Goal: Task Accomplishment & Management: Manage account settings

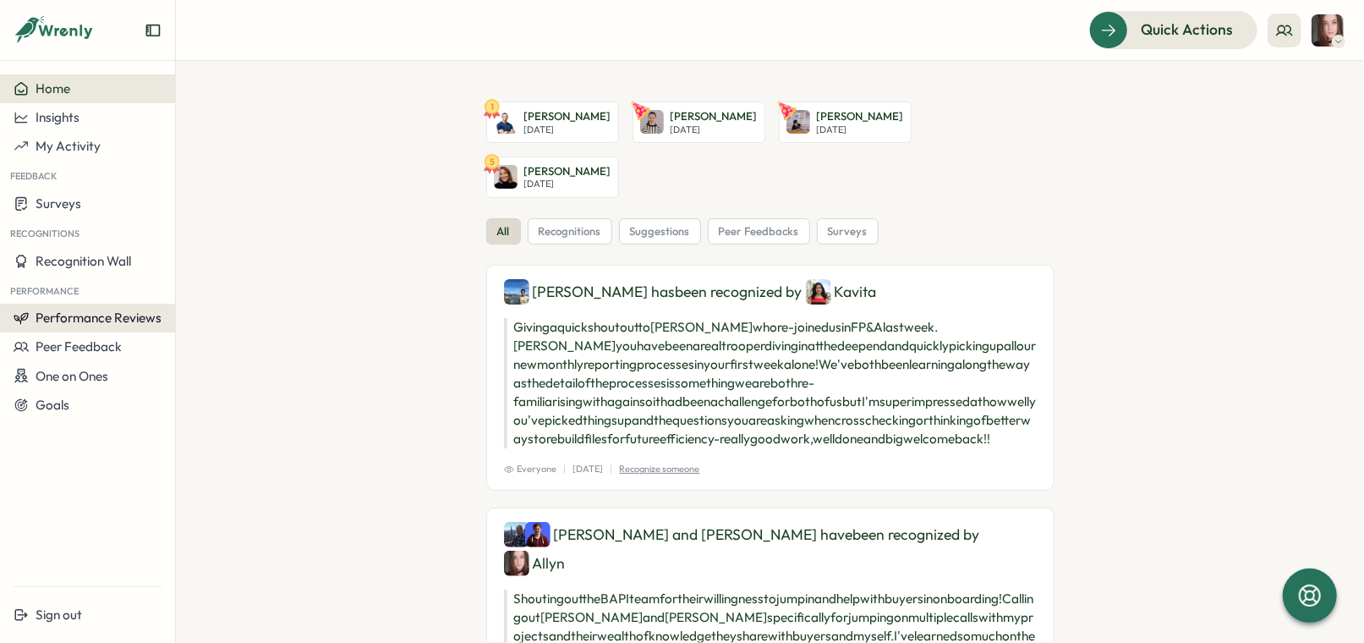
click at [114, 321] on span "Performance Reviews" at bounding box center [99, 317] width 126 height 16
click at [194, 291] on div "Reviews" at bounding box center [202, 302] width 61 height 32
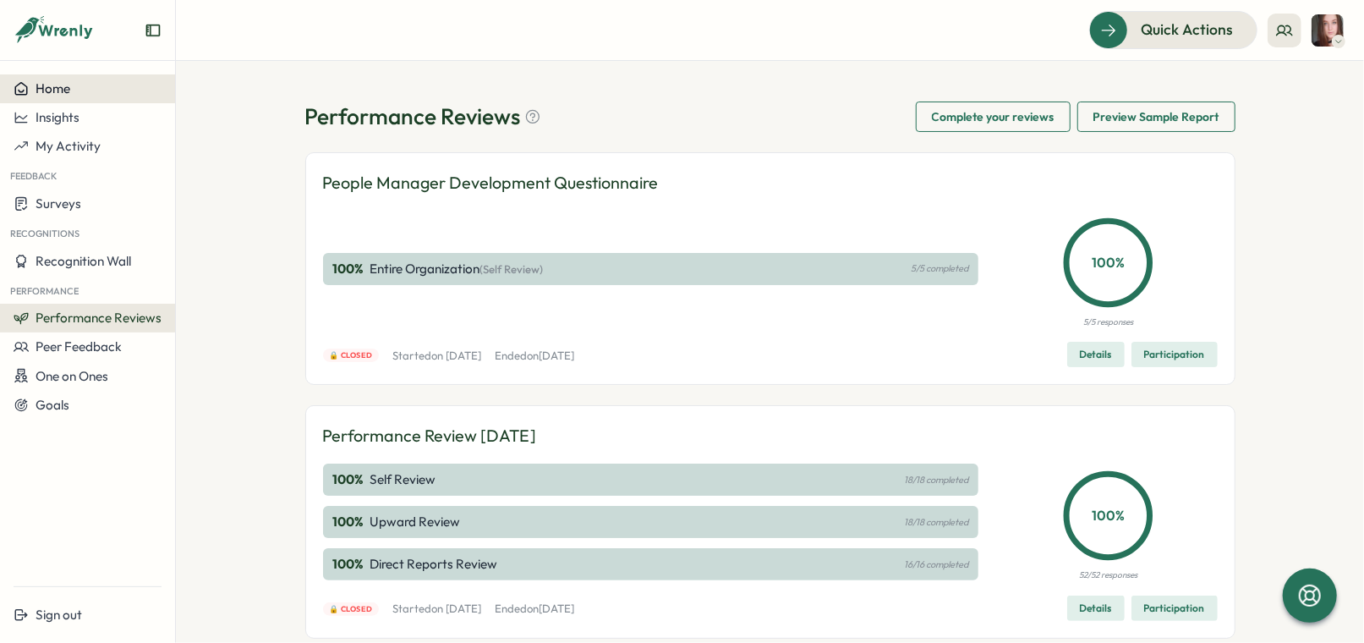
click at [82, 92] on div "Home" at bounding box center [88, 88] width 148 height 15
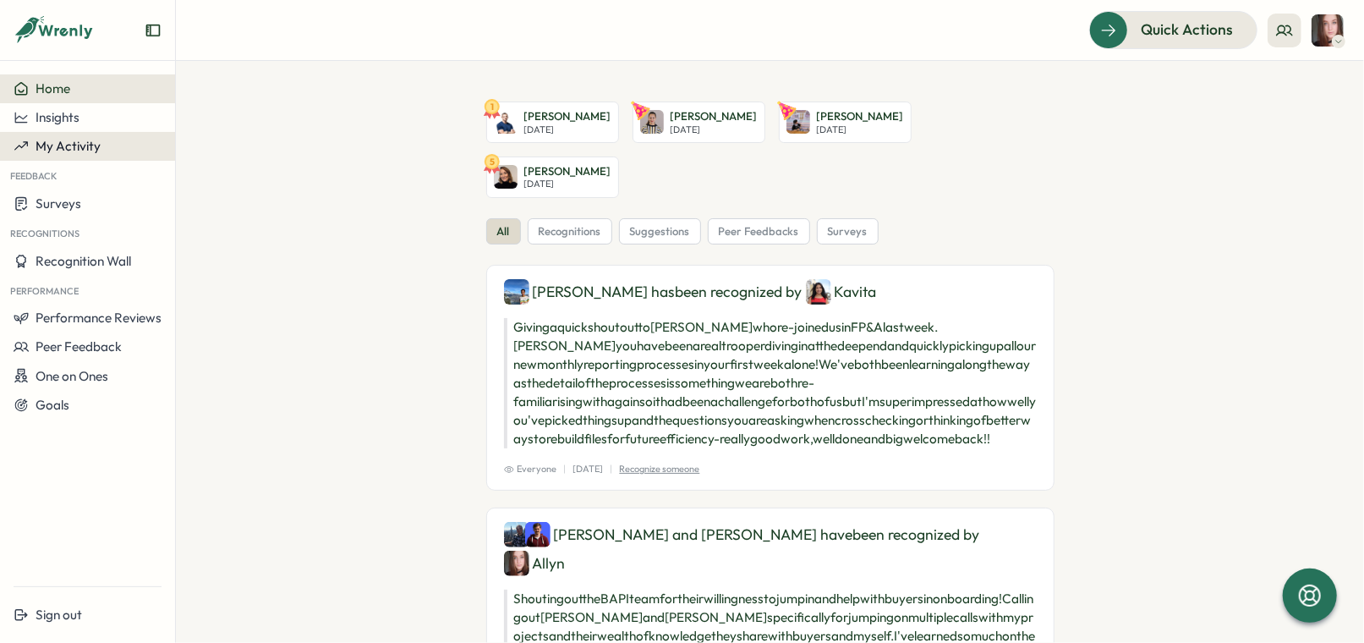
click at [77, 136] on button "My Activity" at bounding box center [87, 146] width 175 height 29
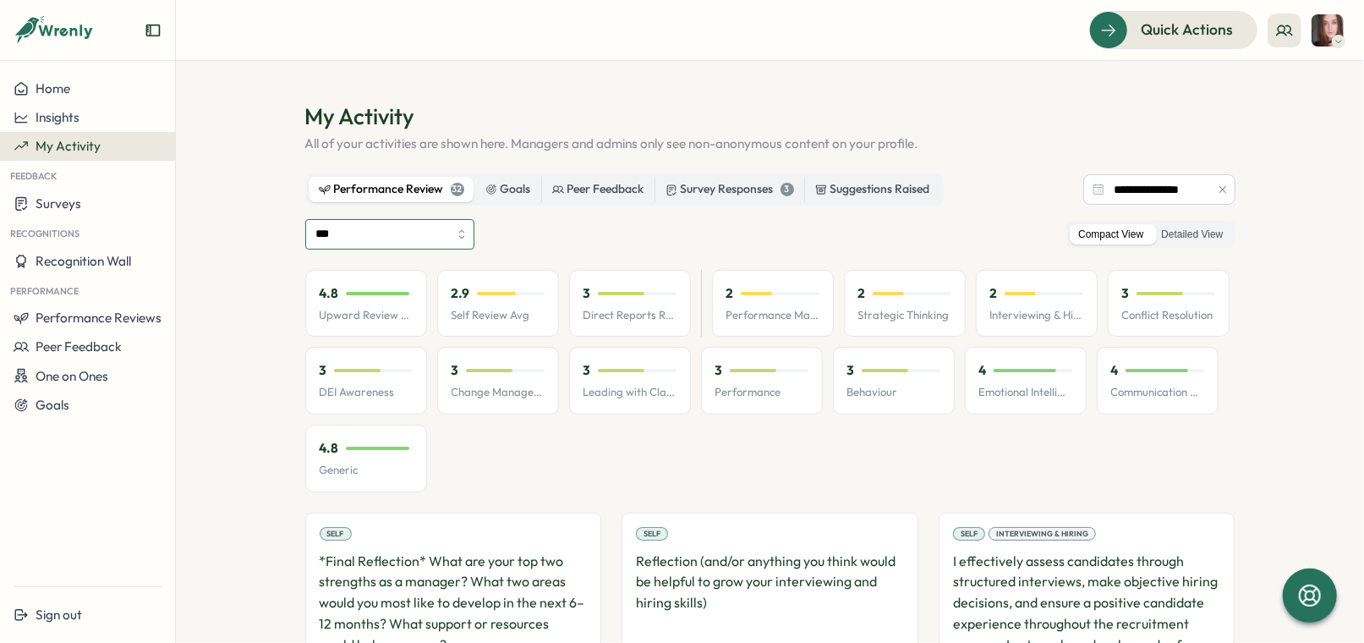
click at [424, 234] on input "***" at bounding box center [389, 234] width 169 height 30
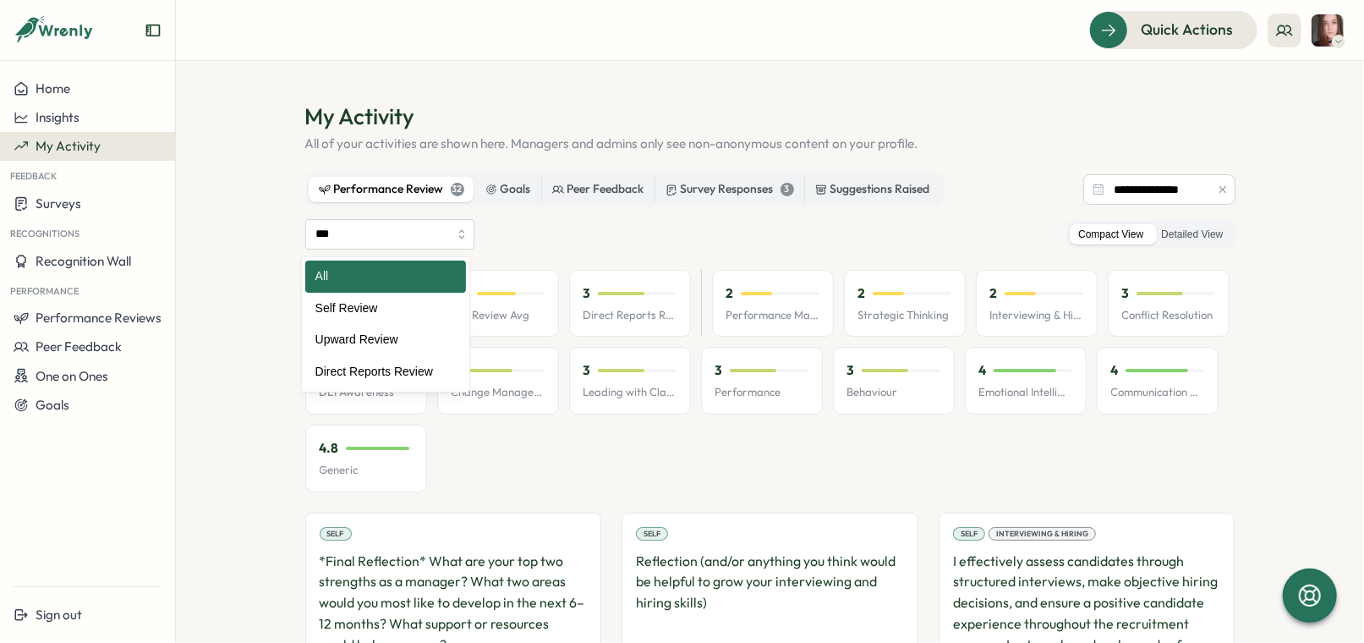
click at [515, 232] on div "*** All Self Review Upward Review Direct Reports Review Compact View Detailed V…" at bounding box center [770, 234] width 930 height 30
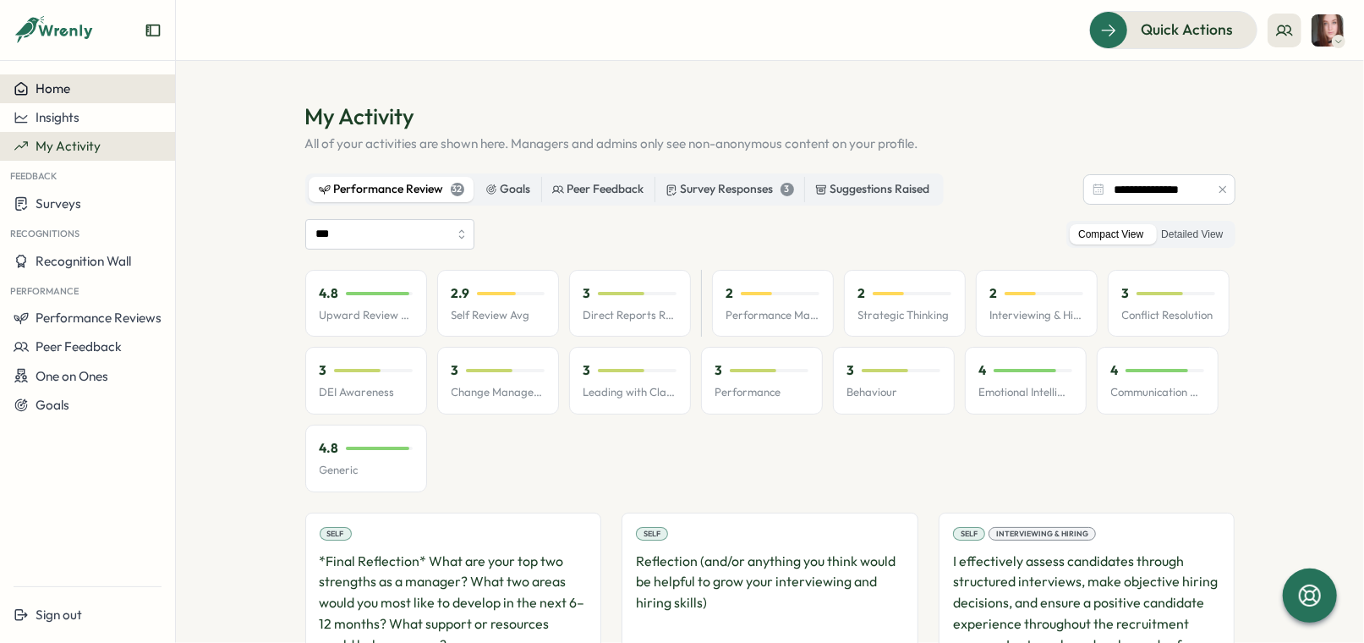
click at [87, 89] on div "Home" at bounding box center [88, 88] width 148 height 15
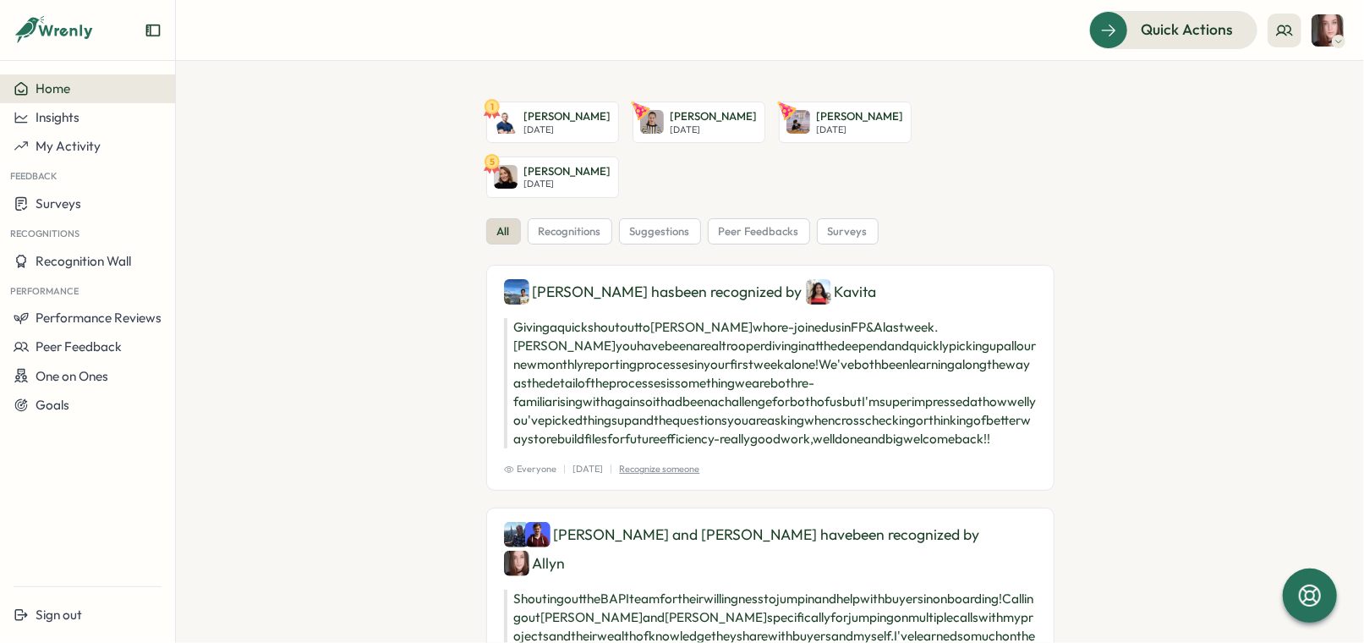
click at [1262, 29] on div "Quick Actions" at bounding box center [1216, 29] width 255 height 37
click at [1278, 29] on icon at bounding box center [1284, 30] width 17 height 17
click at [1279, 93] on div "My Team" at bounding box center [1286, 84] width 127 height 32
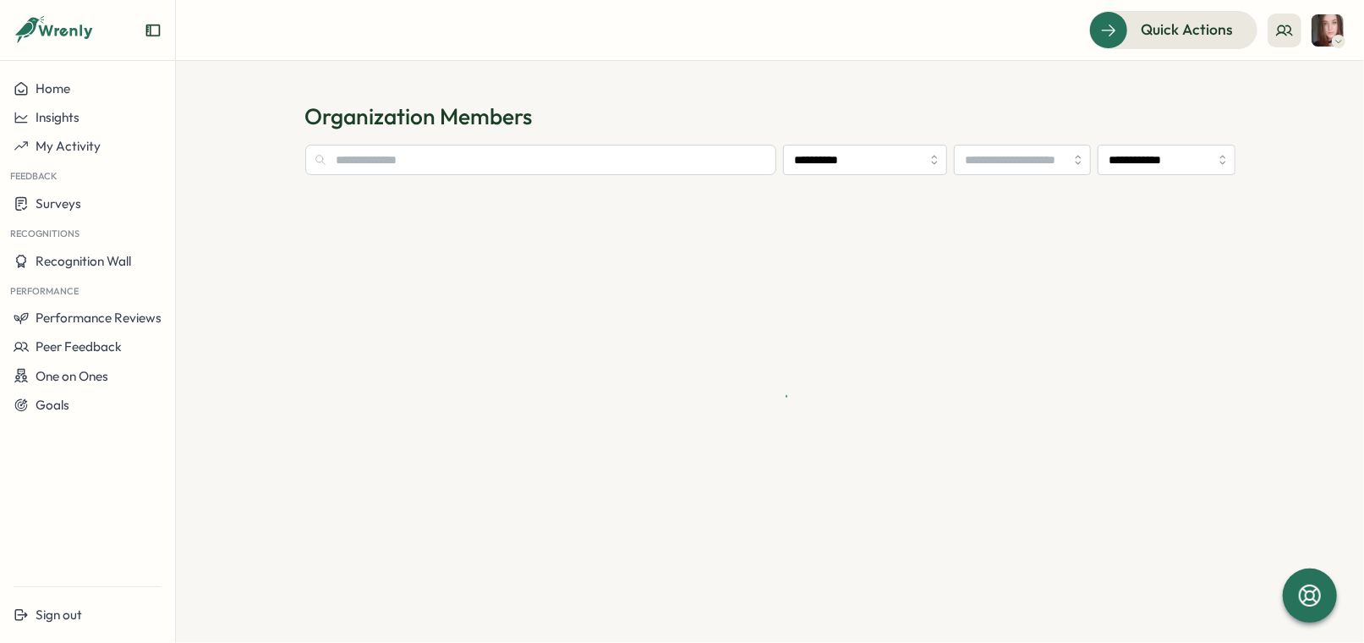
type input "**********"
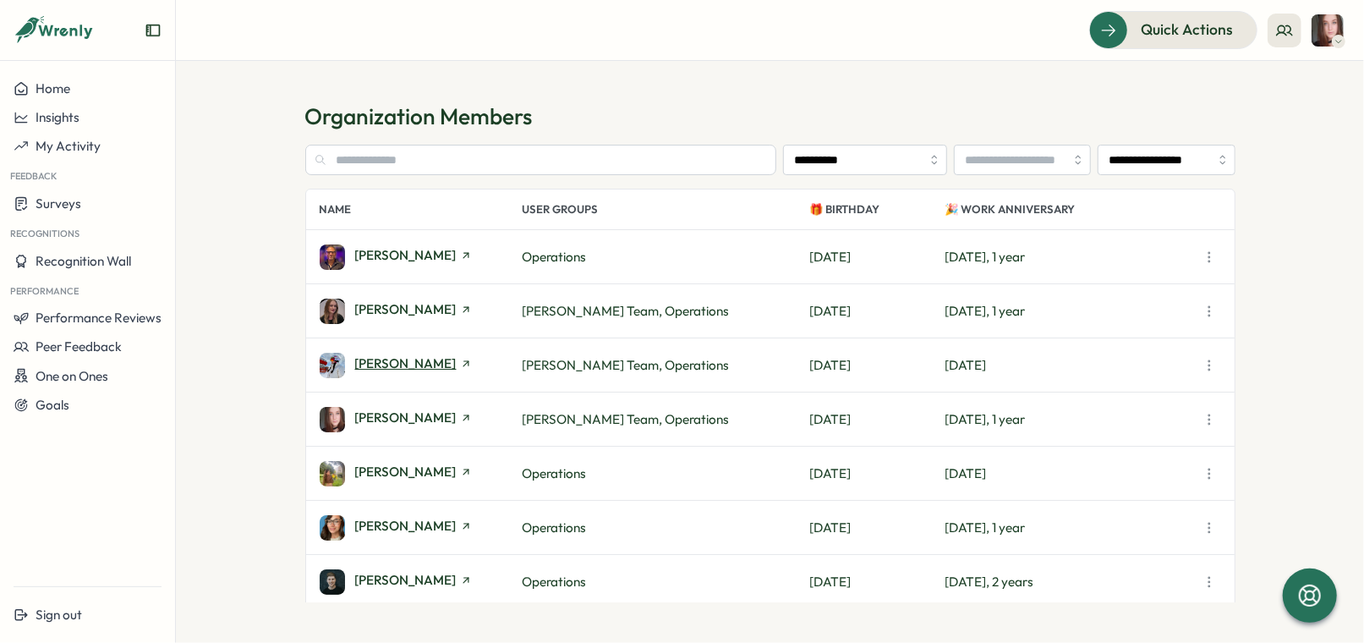
click at [419, 362] on span "Alara Kivilcim" at bounding box center [405, 363] width 101 height 13
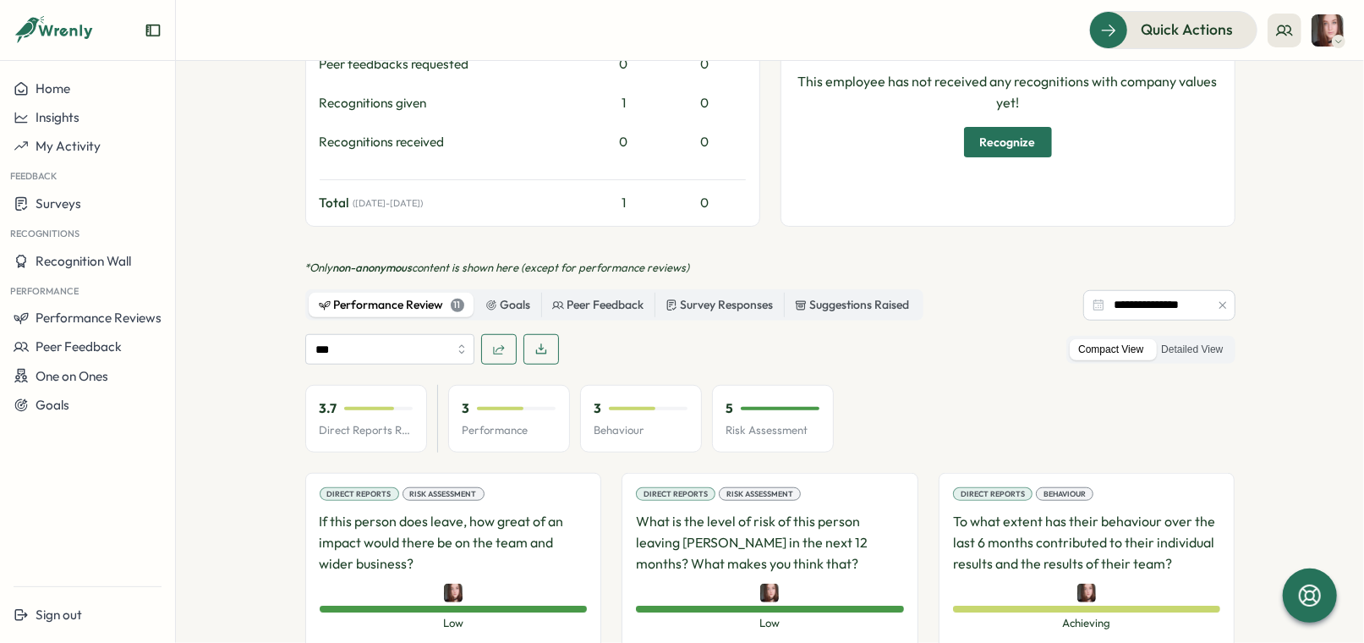
scroll to position [949, 0]
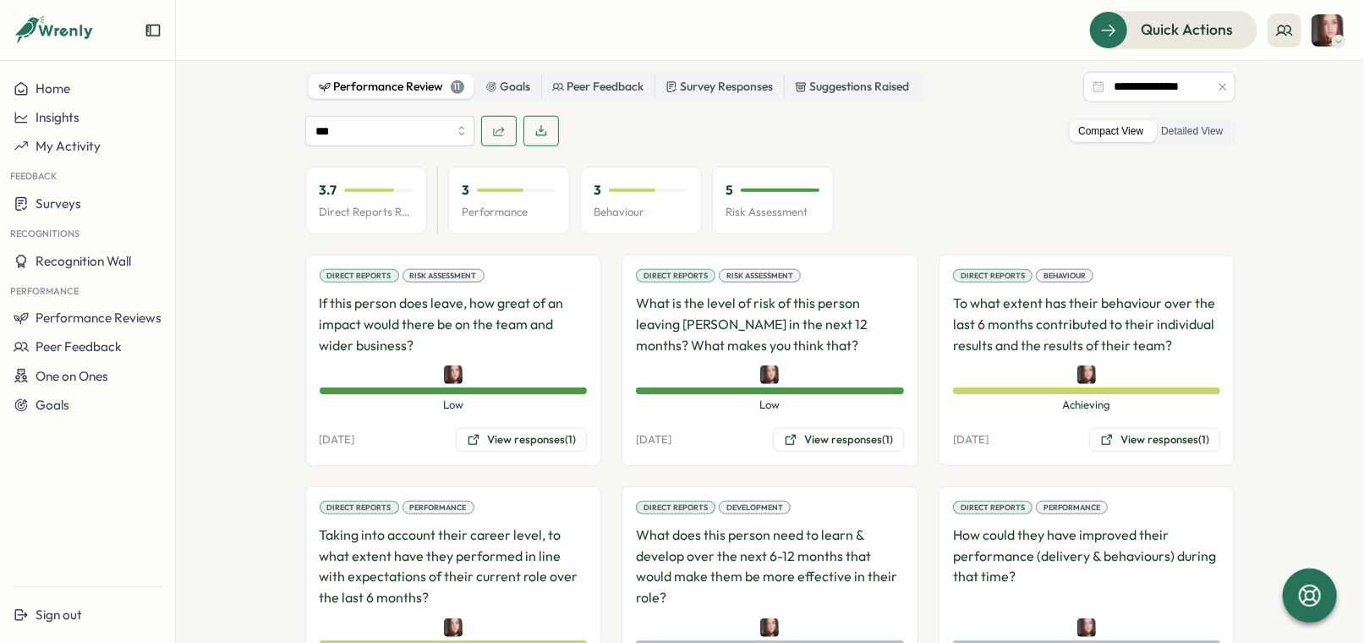
click at [662, 134] on div "*** Compact View Detailed View" at bounding box center [770, 131] width 930 height 30
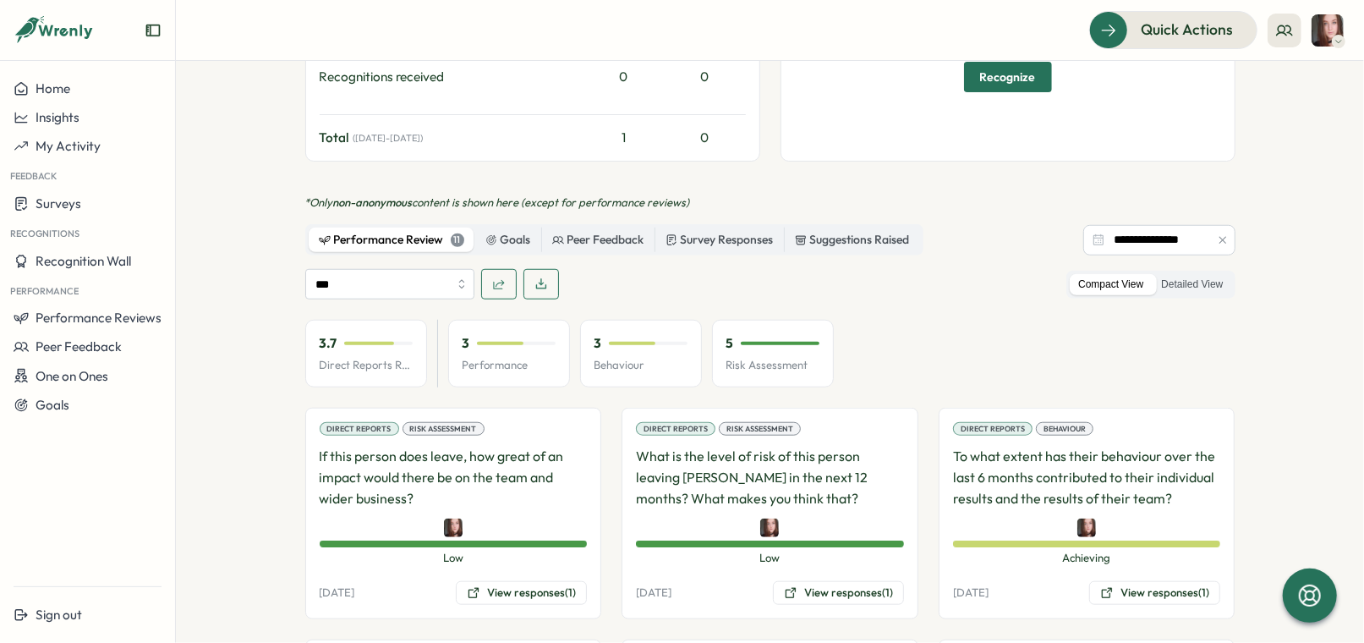
scroll to position [795, 0]
click at [403, 289] on input "***" at bounding box center [389, 285] width 169 height 30
click at [687, 293] on div "*** Compact View Detailed View" at bounding box center [770, 285] width 930 height 30
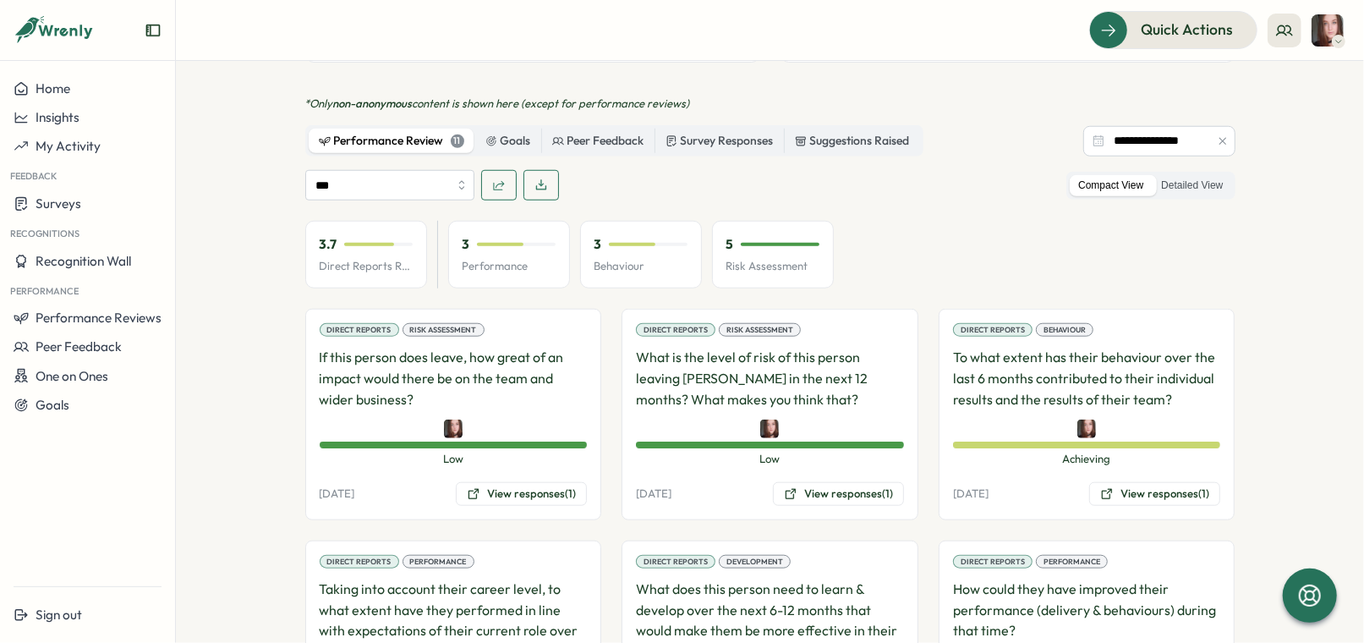
scroll to position [765, 0]
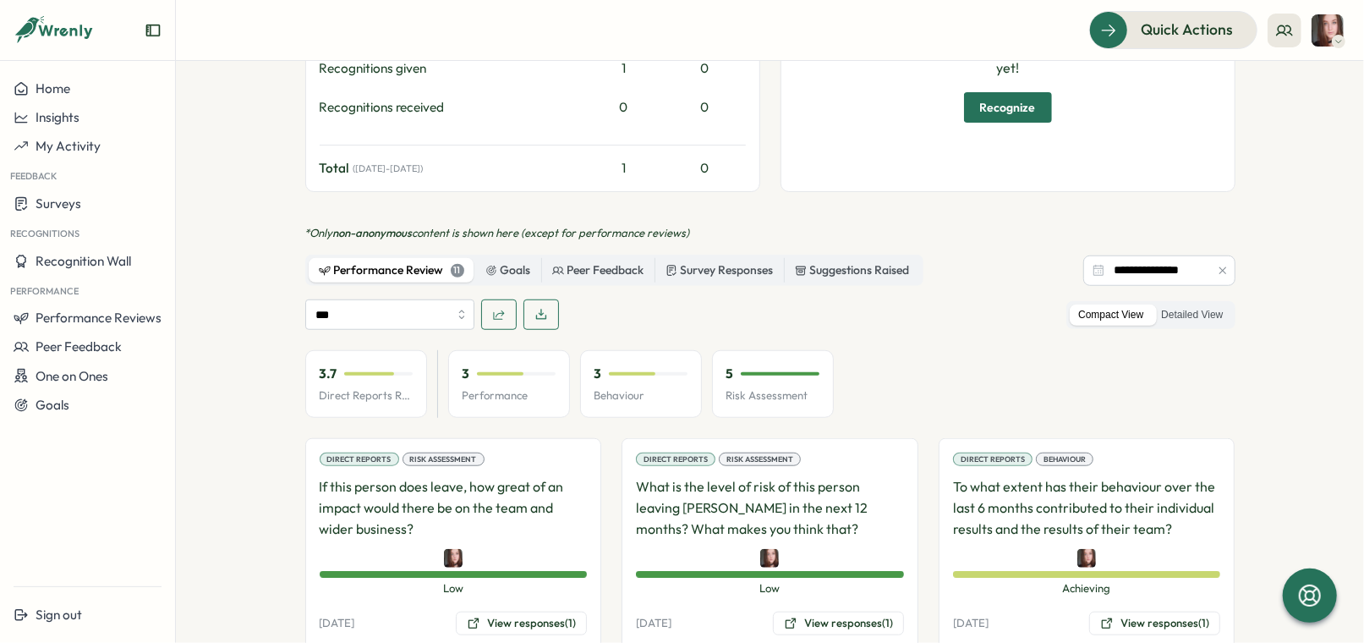
click at [688, 303] on div "*** Compact View Detailed View" at bounding box center [770, 314] width 930 height 30
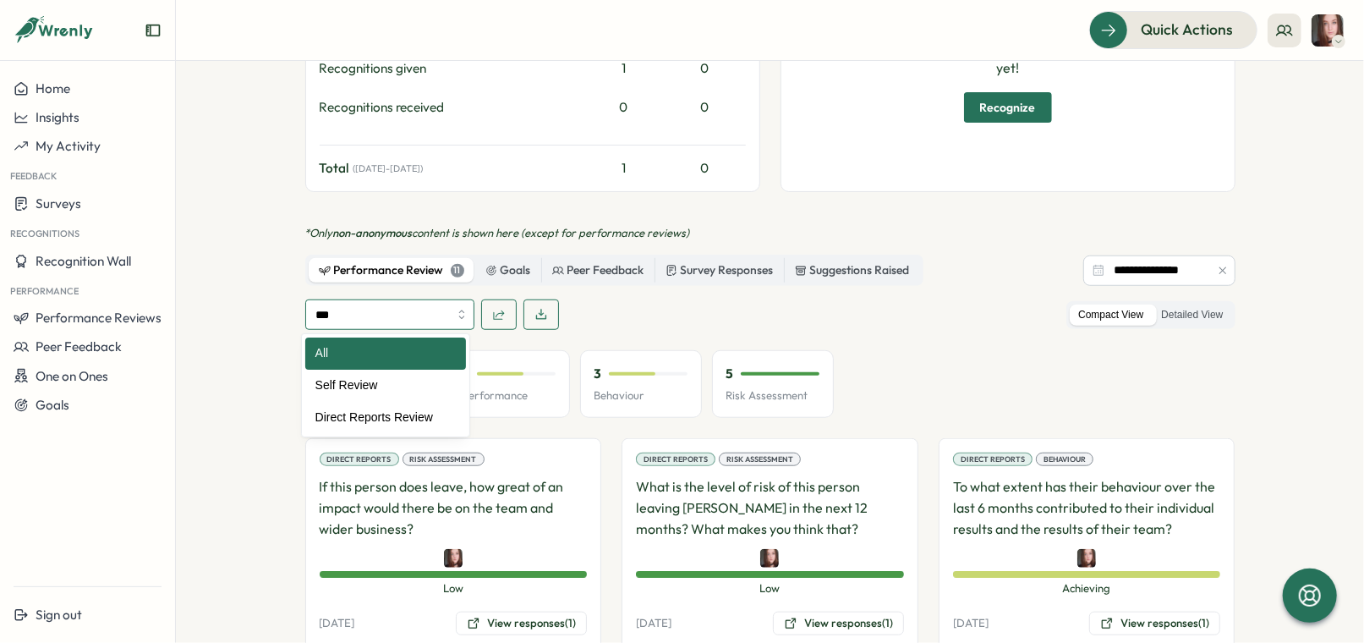
click at [384, 311] on input "***" at bounding box center [389, 314] width 169 height 30
type input "**********"
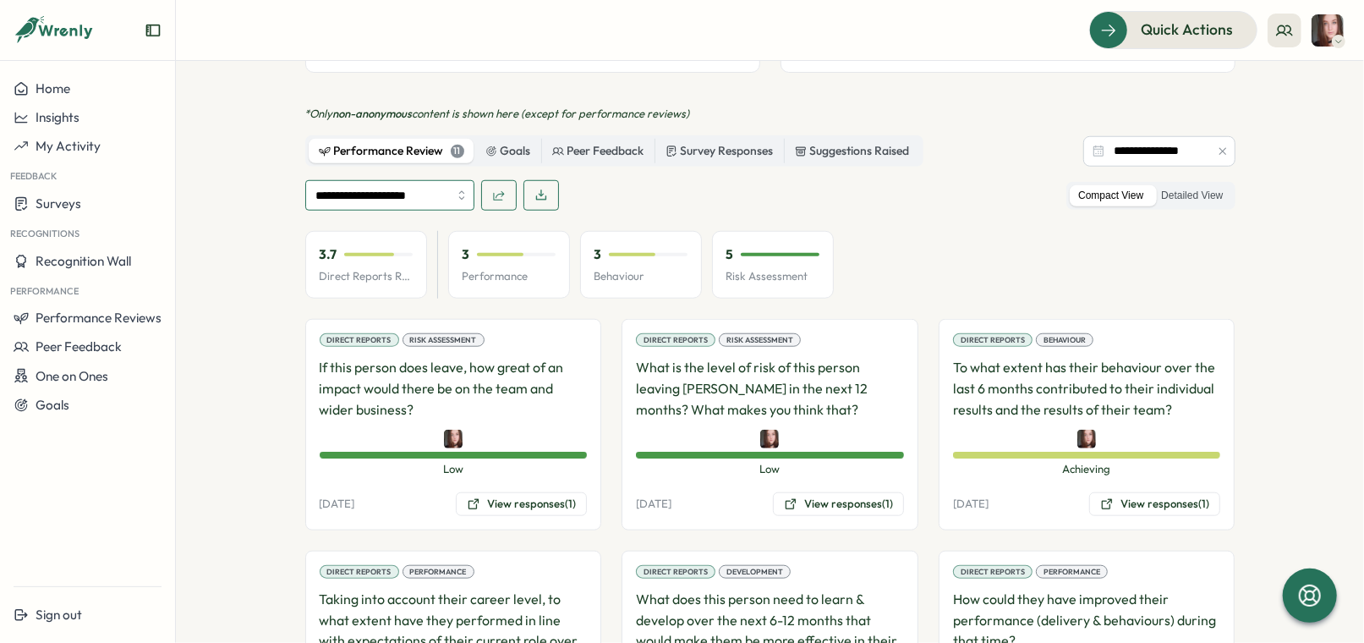
scroll to position [878, 0]
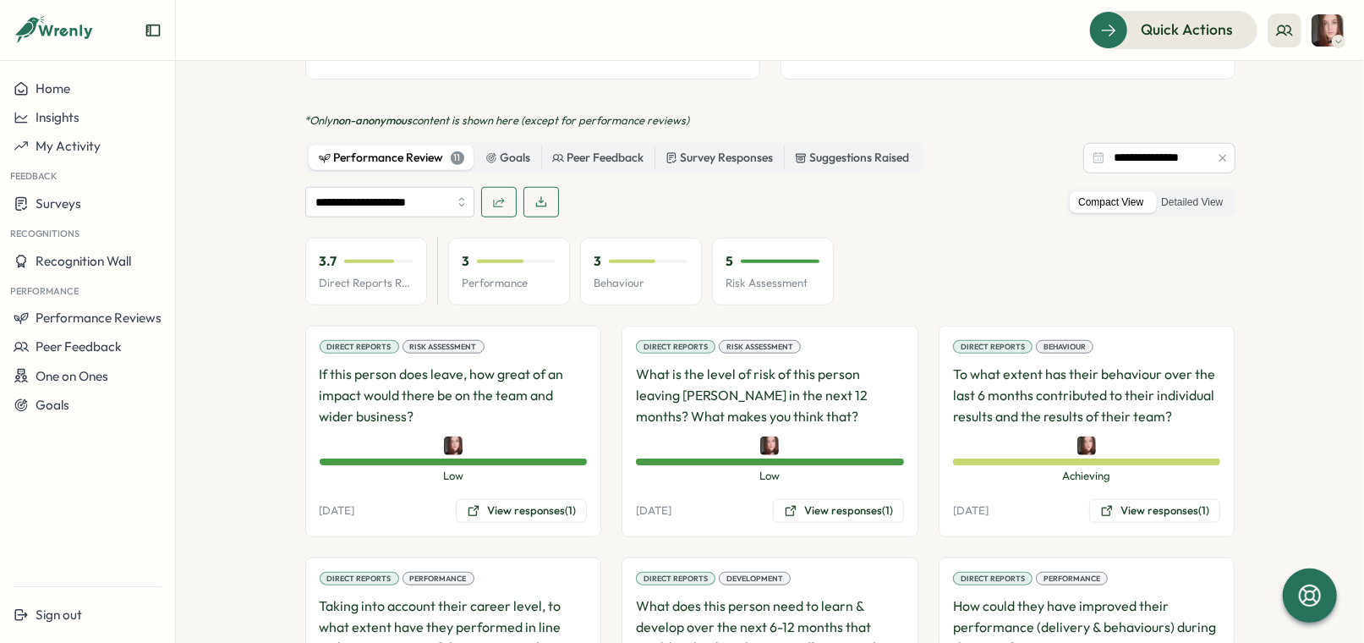
click at [709, 211] on div "**********" at bounding box center [770, 202] width 930 height 30
click at [502, 205] on button "button" at bounding box center [499, 202] width 36 height 30
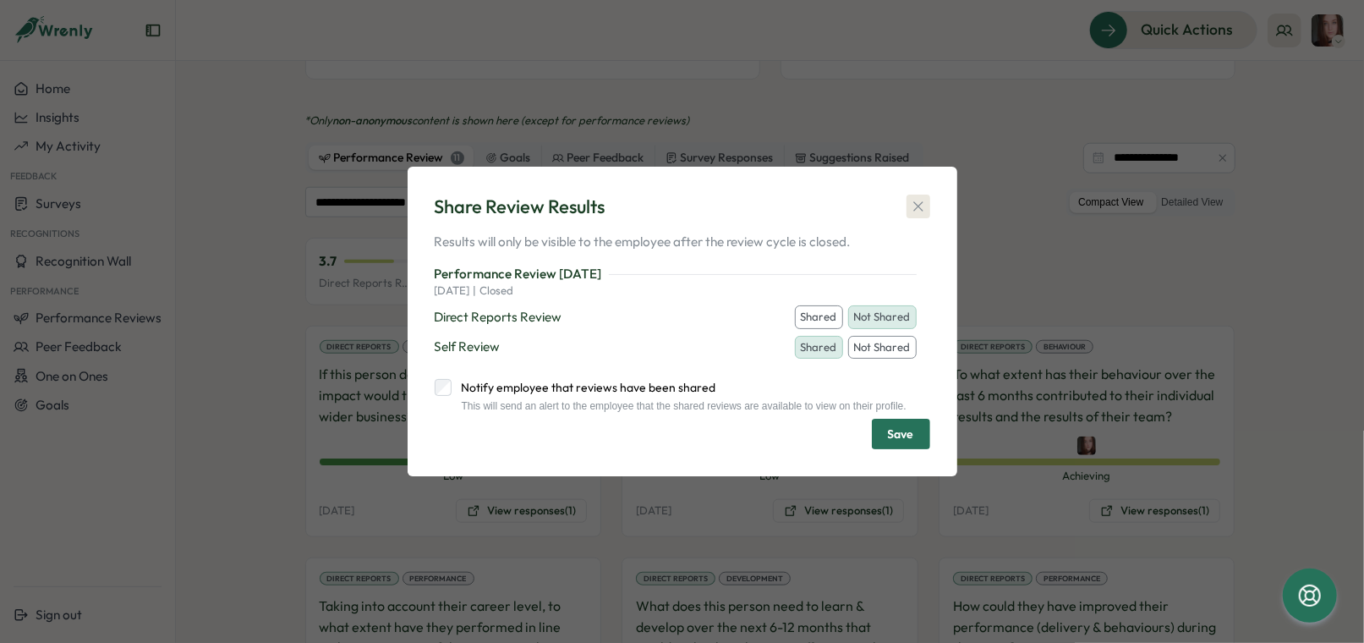
click at [921, 200] on icon "button" at bounding box center [918, 206] width 17 height 17
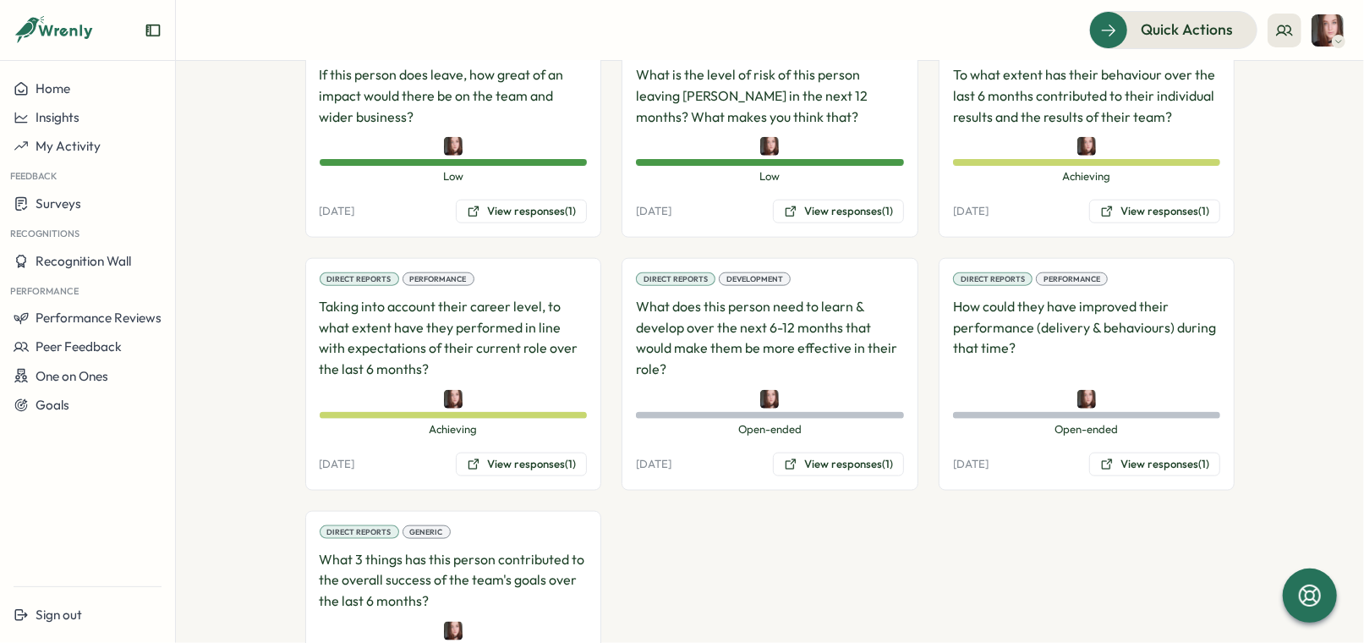
scroll to position [1285, 0]
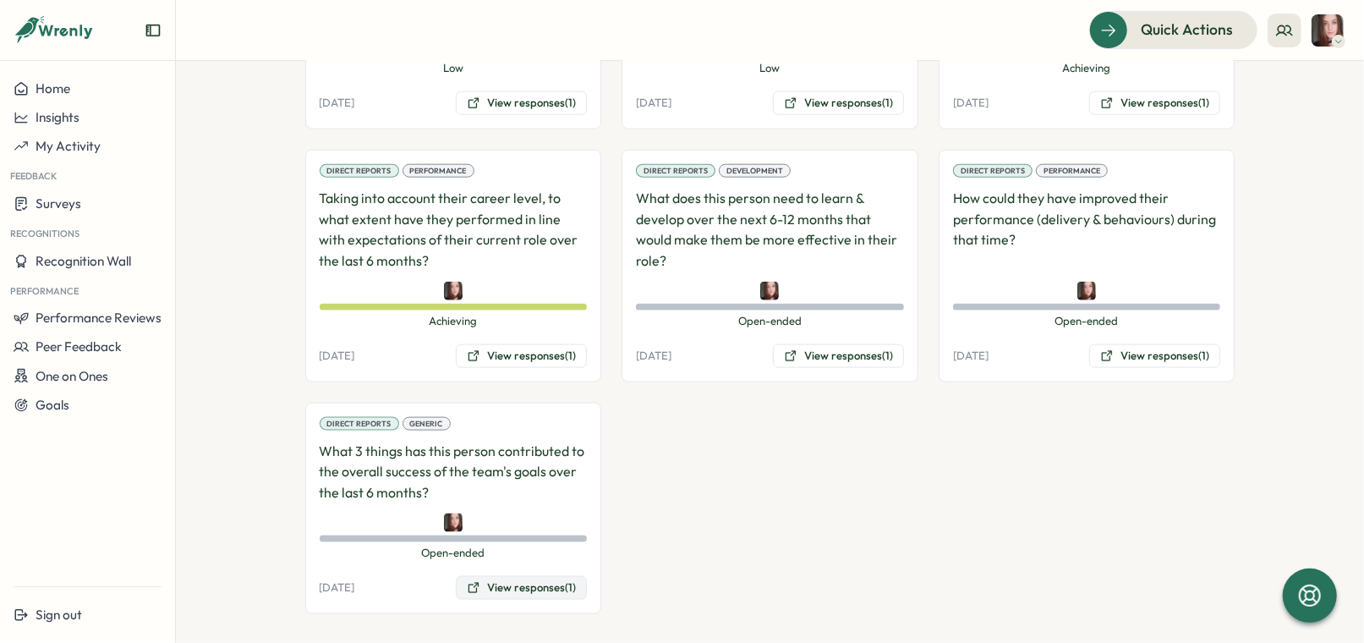
click at [556, 576] on button "View responses (1)" at bounding box center [521, 588] width 131 height 24
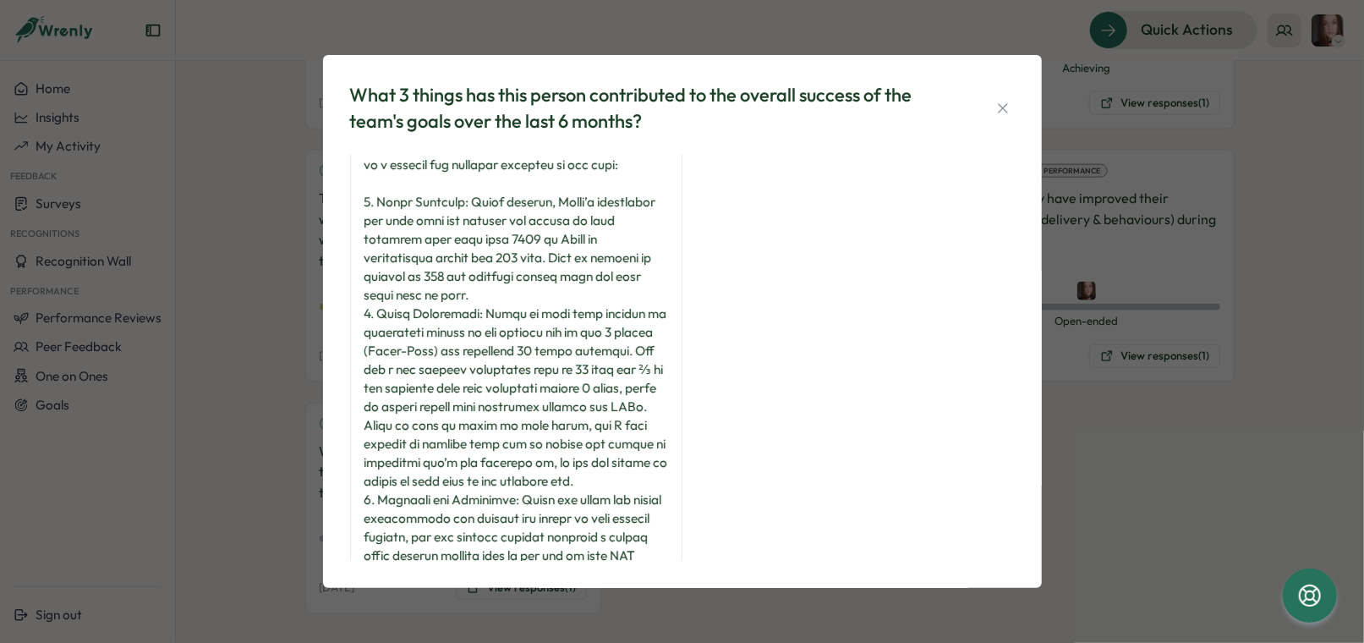
scroll to position [0, 0]
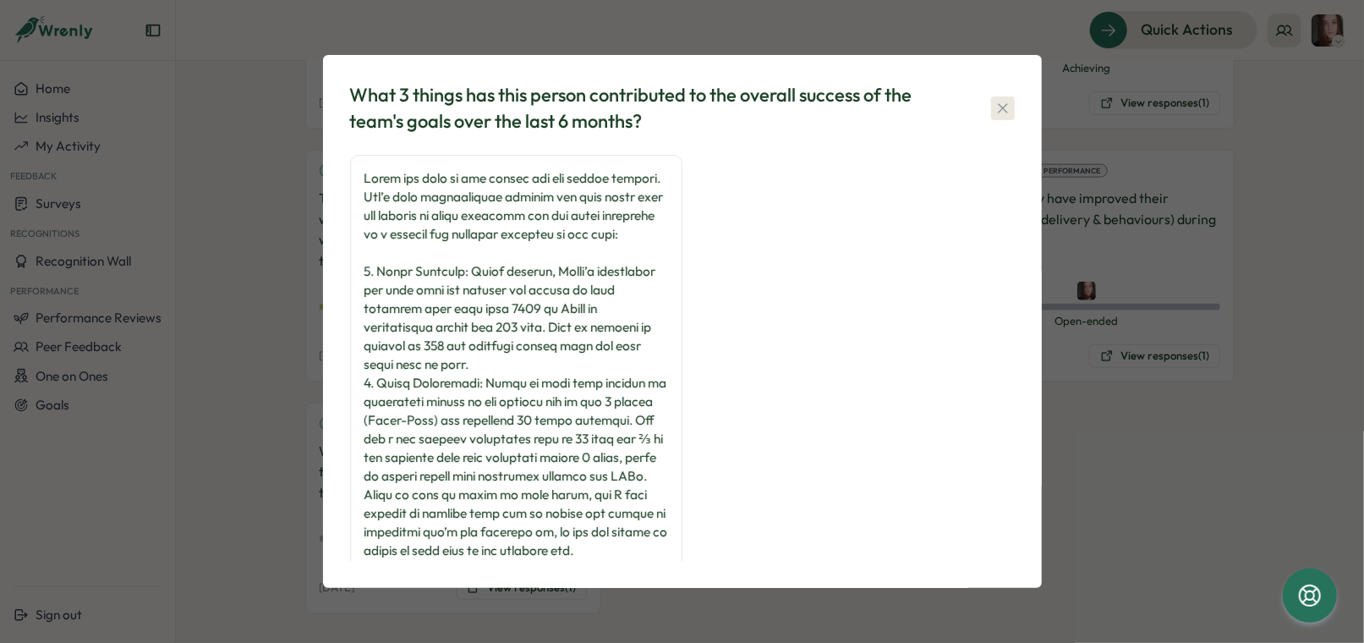
click at [993, 100] on button "button" at bounding box center [1003, 108] width 24 height 24
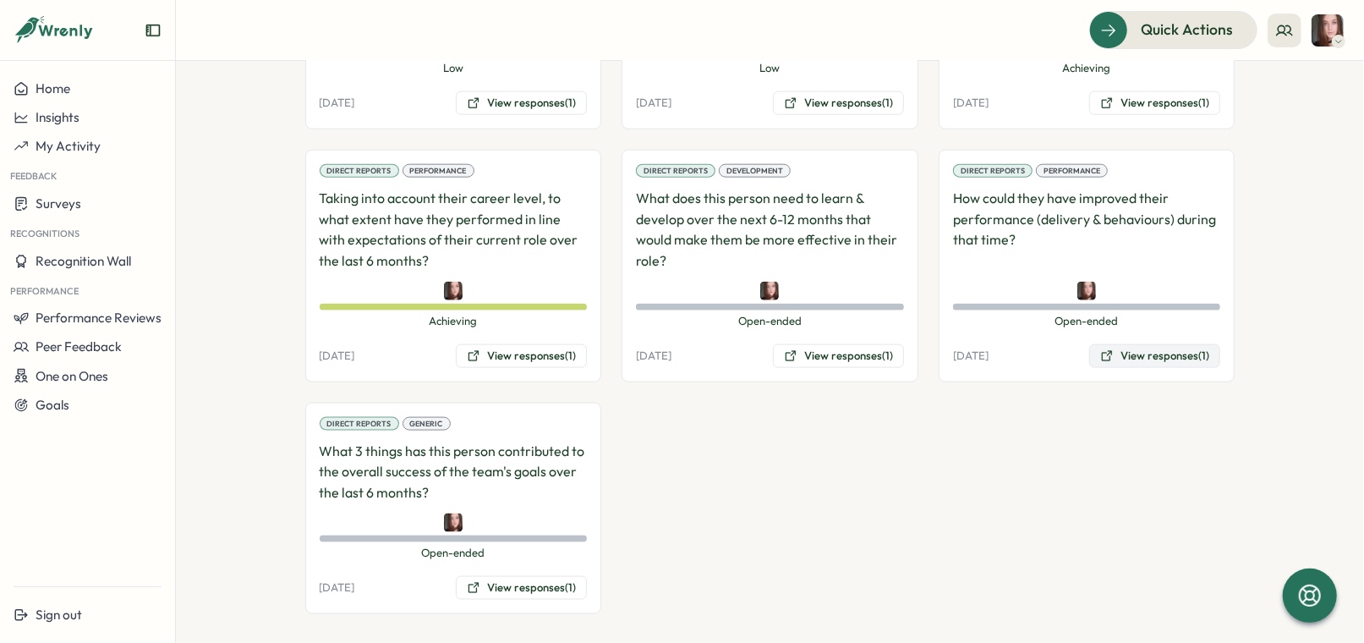
click at [1137, 357] on button "View responses (1)" at bounding box center [1154, 356] width 131 height 24
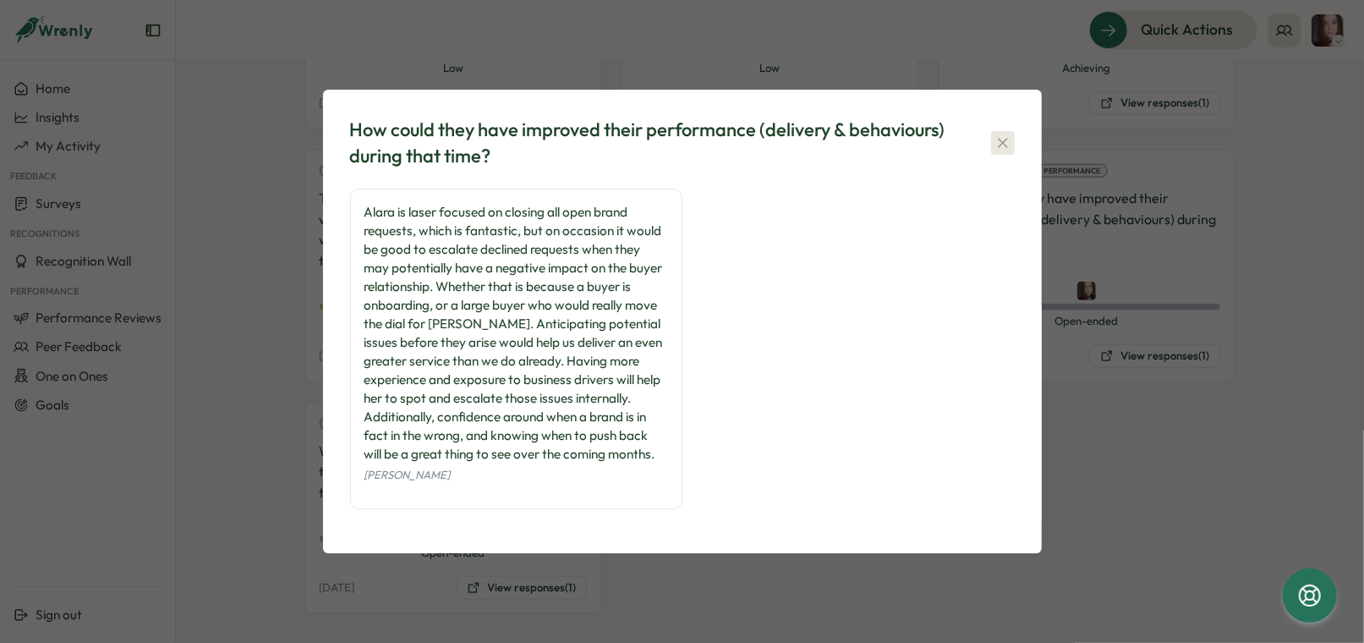
click at [1000, 142] on icon "button" at bounding box center [1002, 142] width 17 height 17
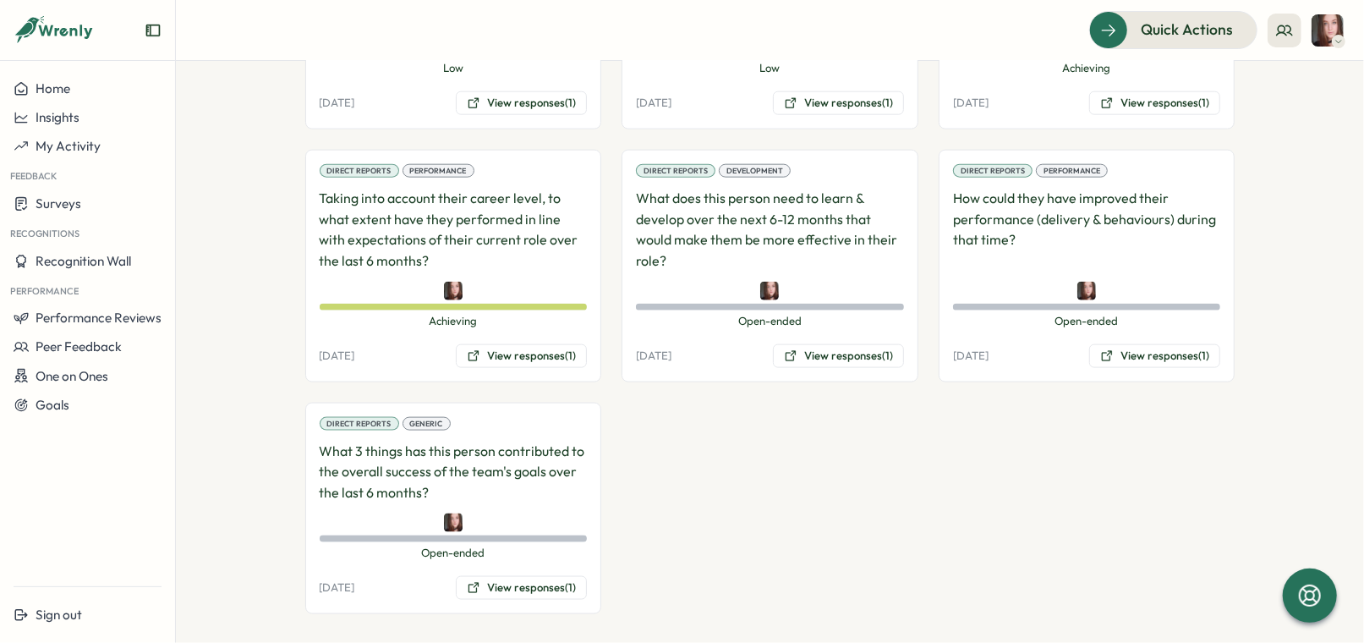
scroll to position [1279, 0]
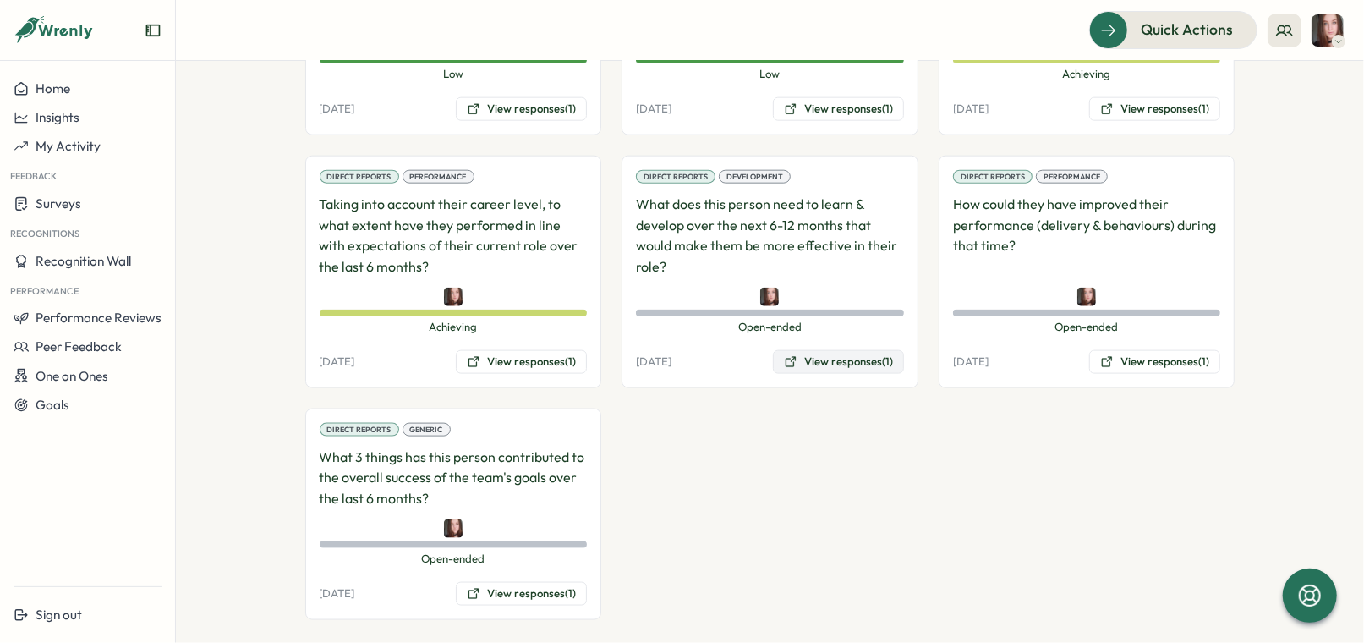
click at [850, 360] on button "View responses (1)" at bounding box center [838, 362] width 131 height 24
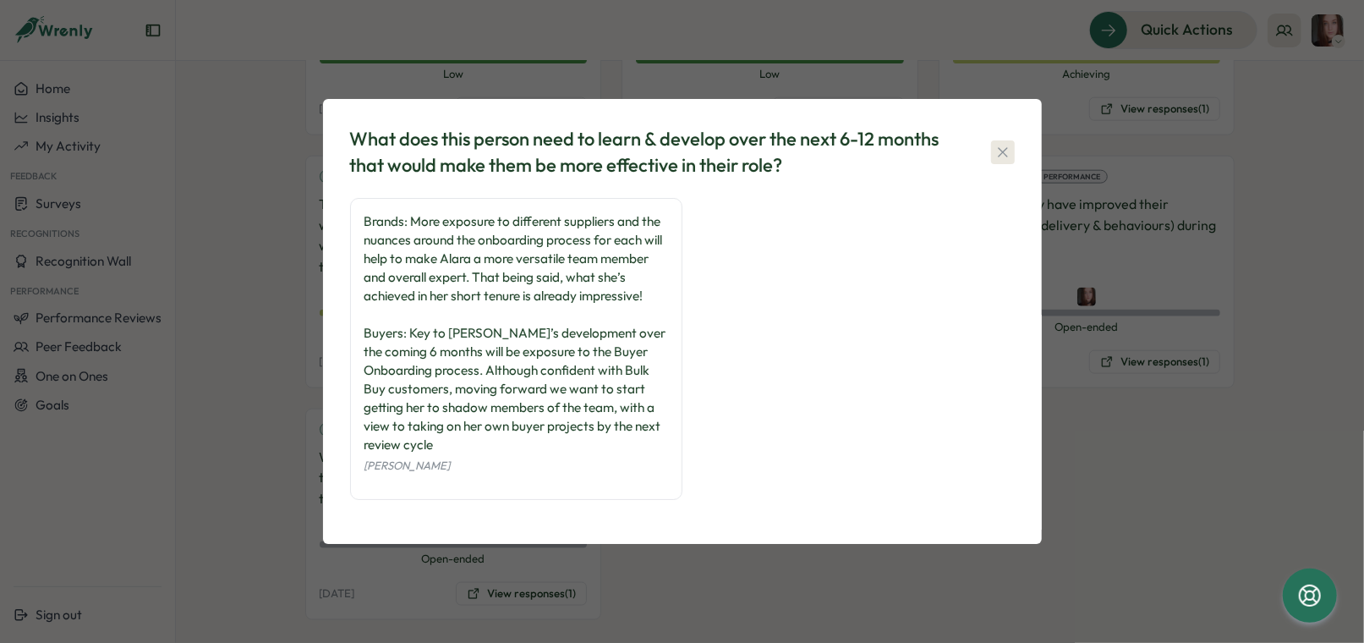
click at [1007, 161] on icon "button" at bounding box center [1002, 152] width 17 height 17
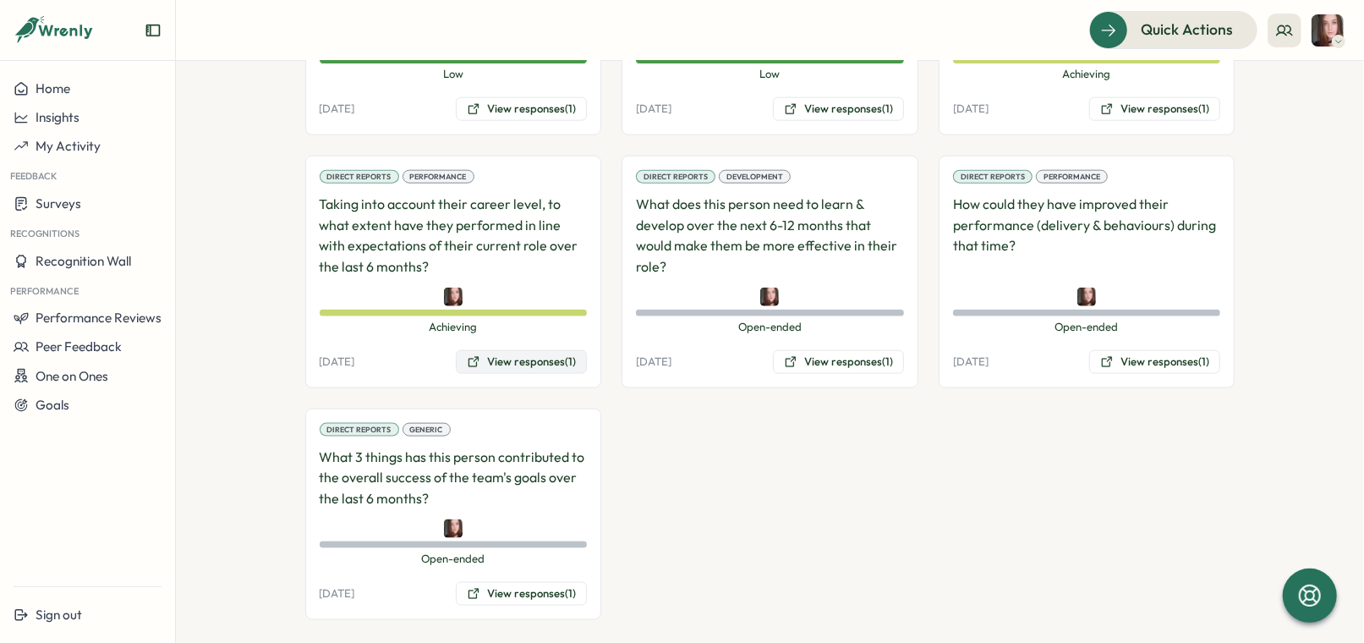
click at [533, 353] on button "View responses (1)" at bounding box center [521, 362] width 131 height 24
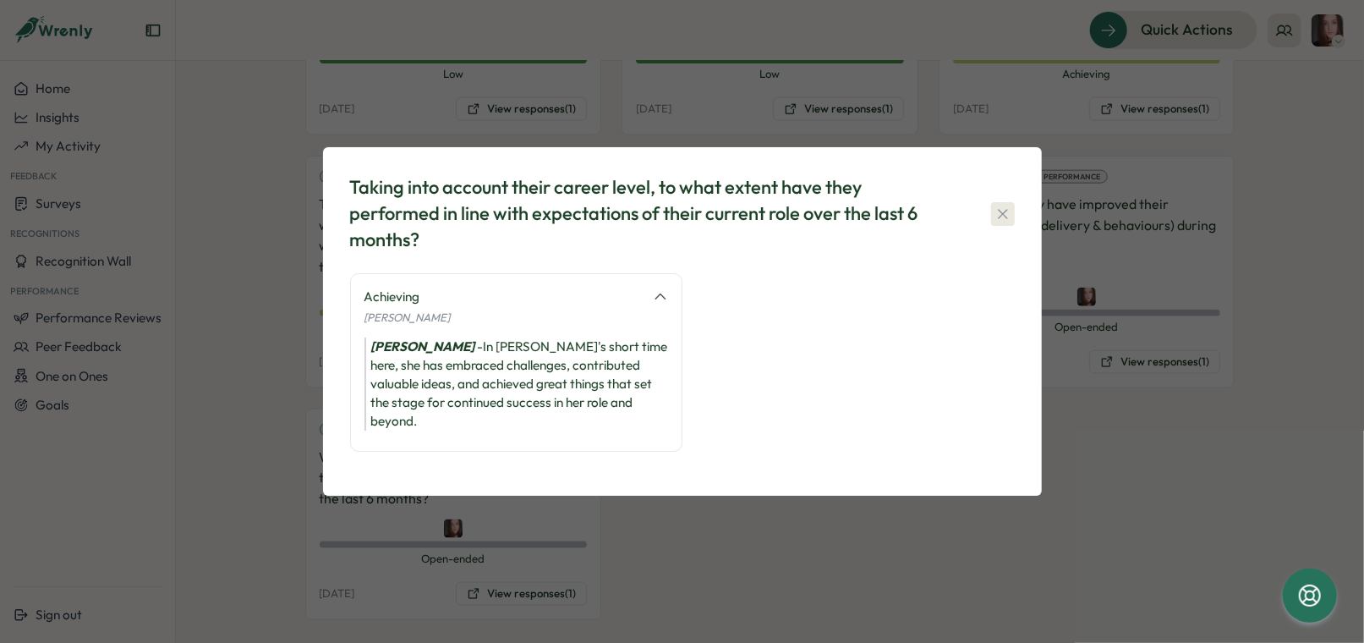
click at [1004, 222] on icon "button" at bounding box center [1002, 213] width 17 height 17
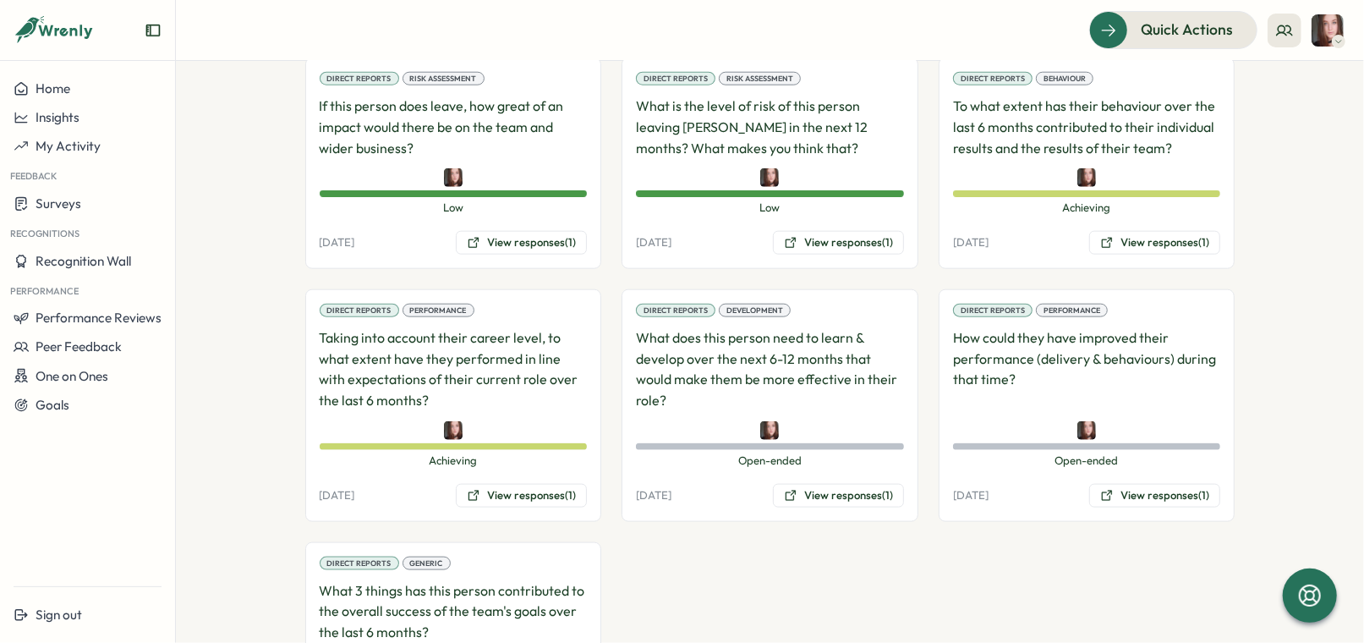
scroll to position [1143, 0]
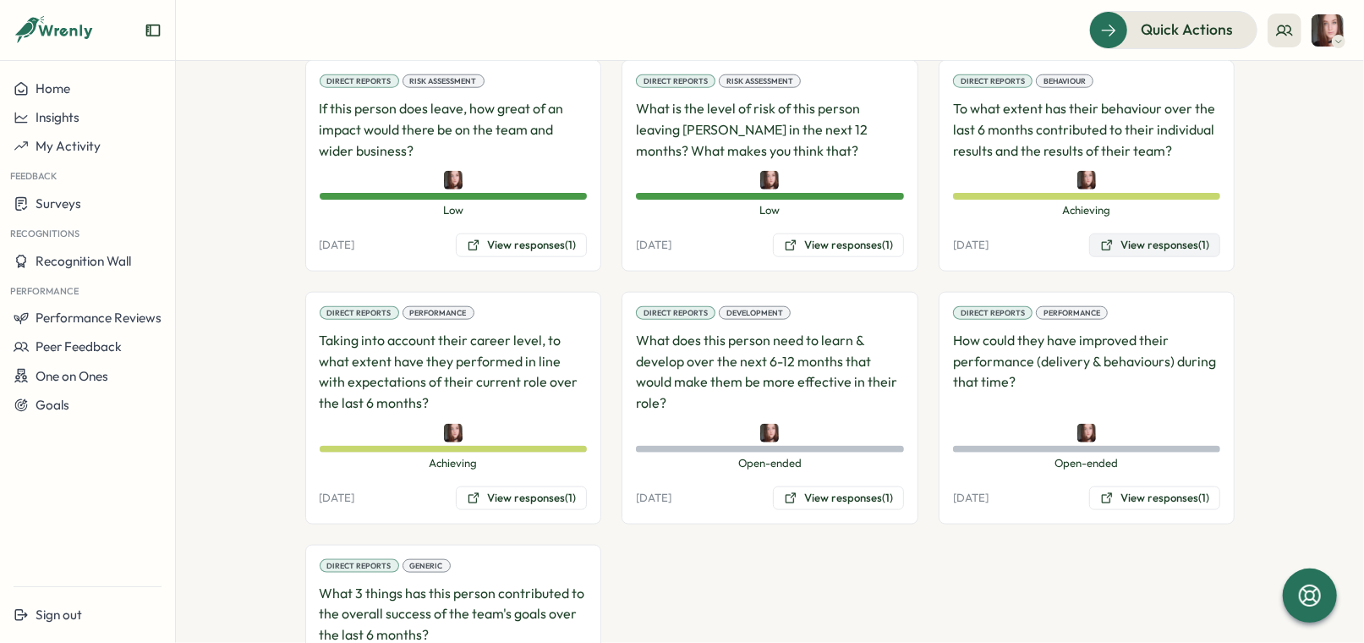
click at [1174, 244] on button "View responses (1)" at bounding box center [1154, 245] width 131 height 24
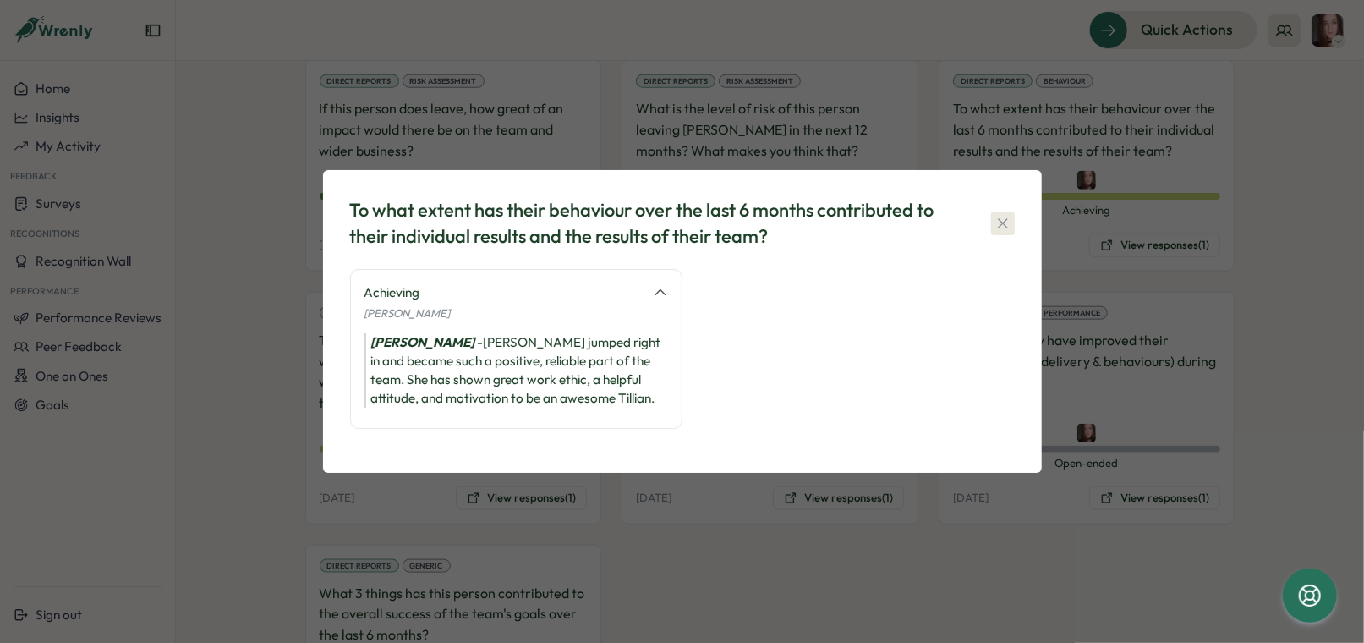
click at [1002, 222] on icon "button" at bounding box center [1002, 223] width 17 height 17
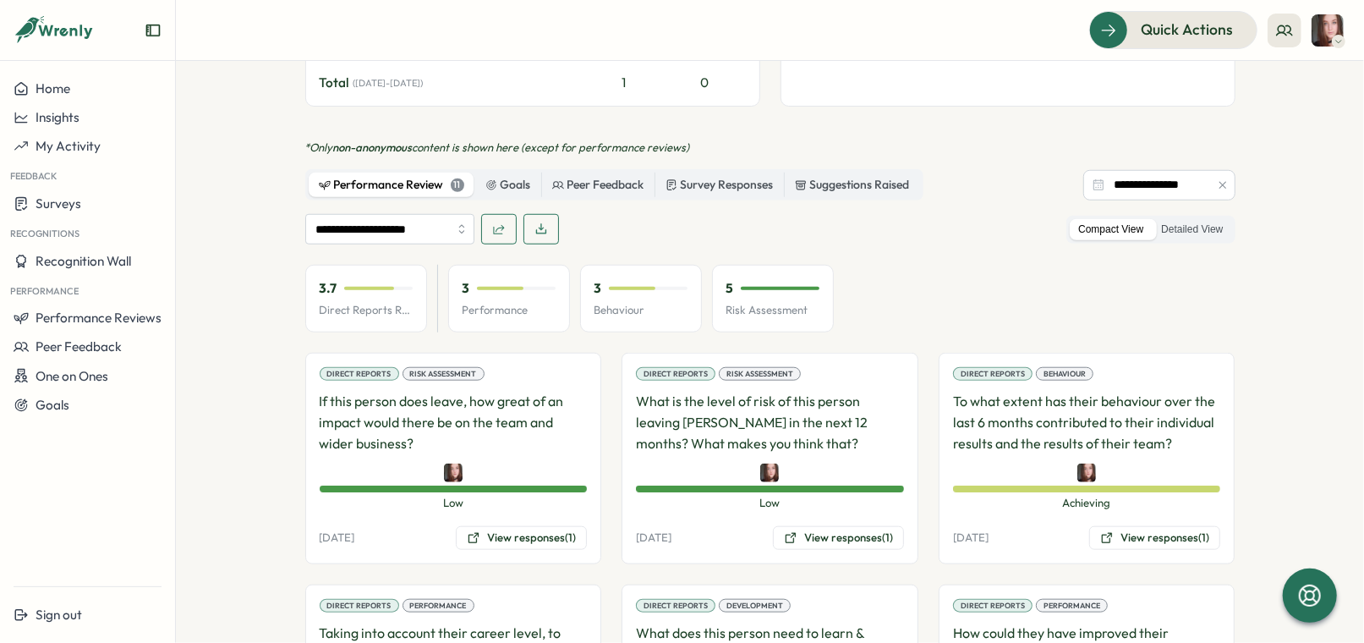
scroll to position [844, 0]
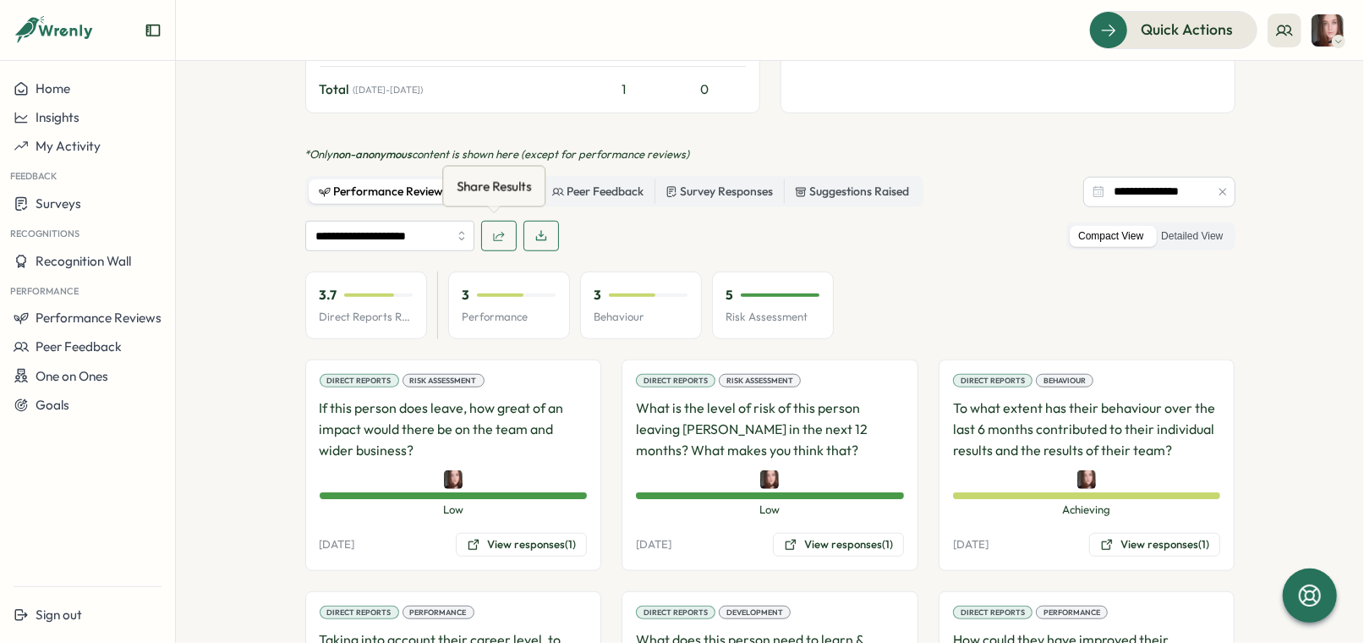
click at [492, 238] on icon "button" at bounding box center [499, 236] width 14 height 14
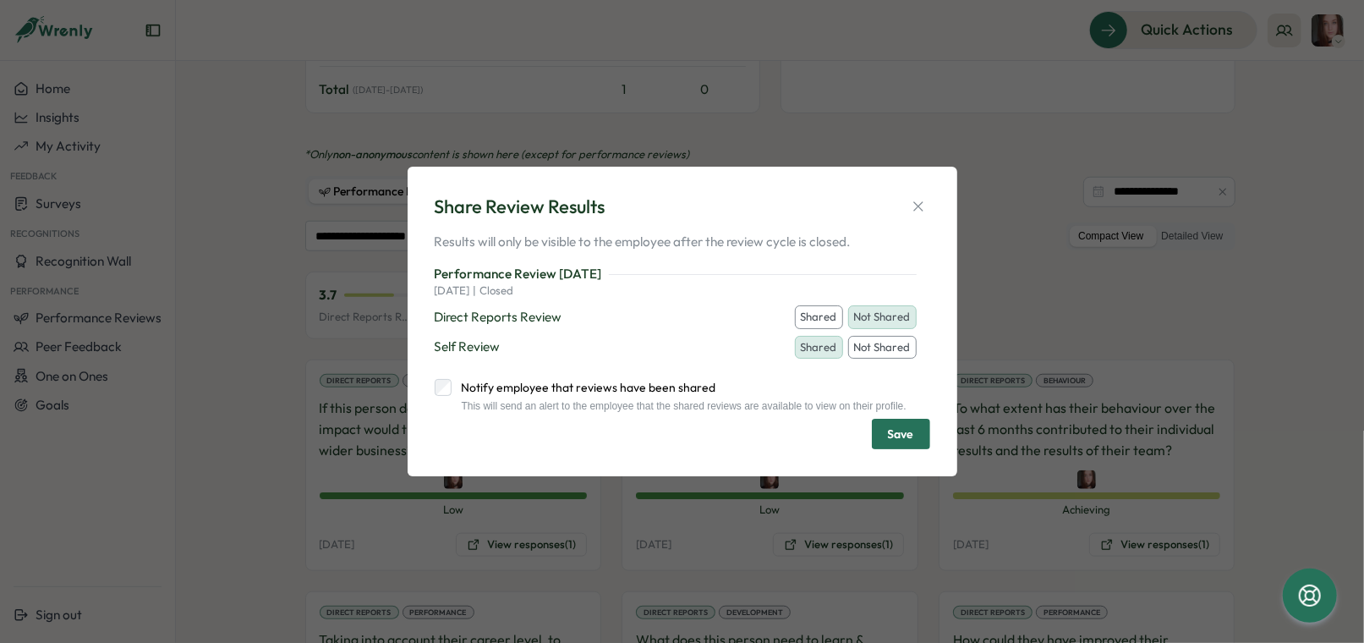
click at [803, 310] on button "Shared" at bounding box center [819, 317] width 48 height 24
click at [655, 386] on label "Notify employee that reviews have been shared" at bounding box center [679, 387] width 455 height 17
click at [911, 447] on span "Save" at bounding box center [901, 433] width 26 height 29
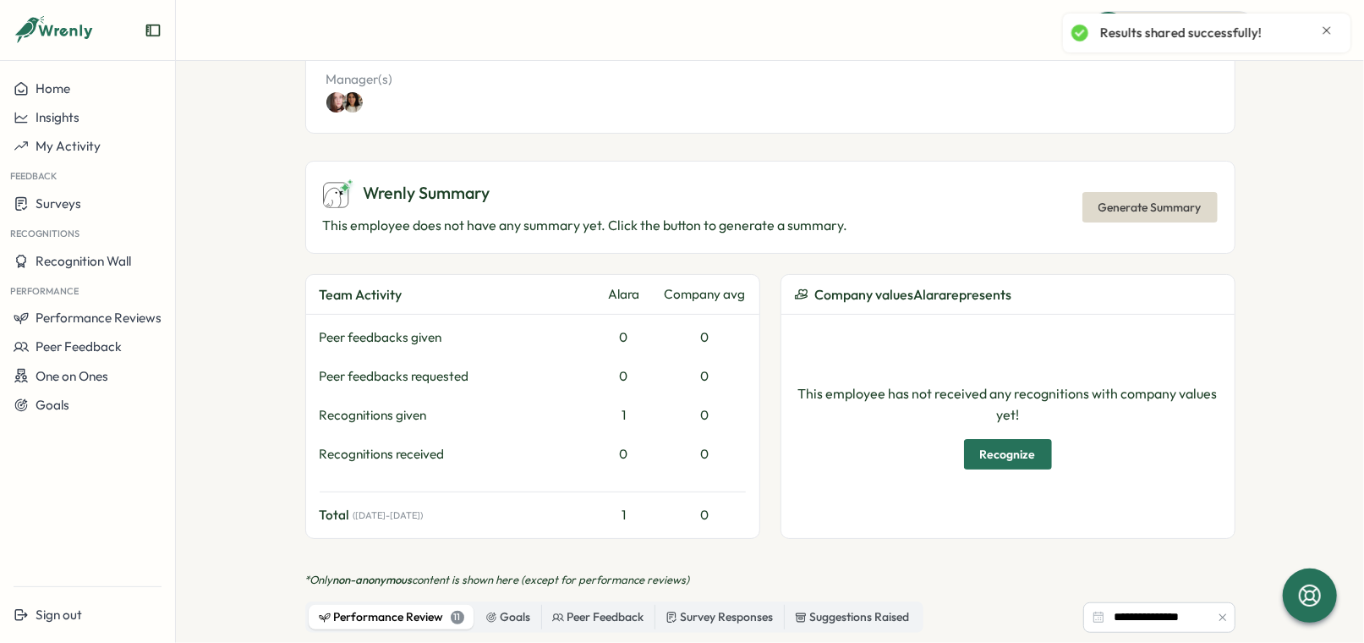
scroll to position [74, 0]
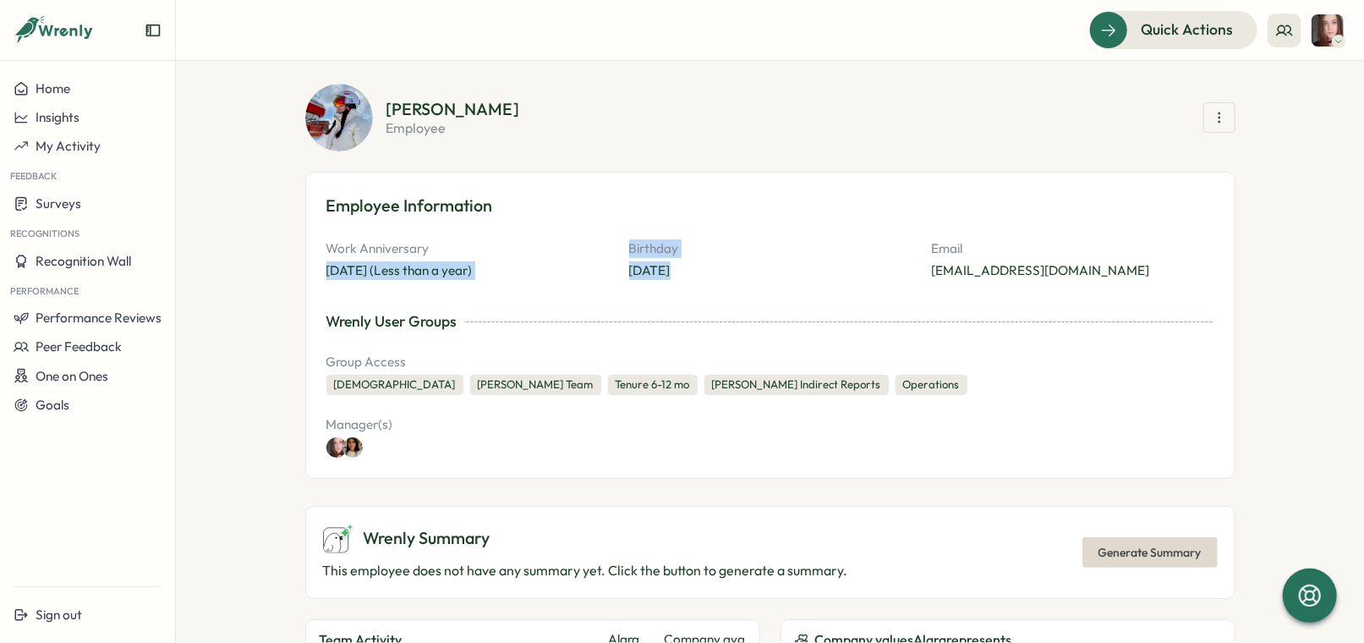
drag, startPoint x: 686, startPoint y: 275, endPoint x: 610, endPoint y: 243, distance: 81.8
click at [610, 243] on div "Work Anniversary Mar 03, 2025 (Less than a year) Birthday Apr 25 Email alara.ki…" at bounding box center [770, 259] width 888 height 41
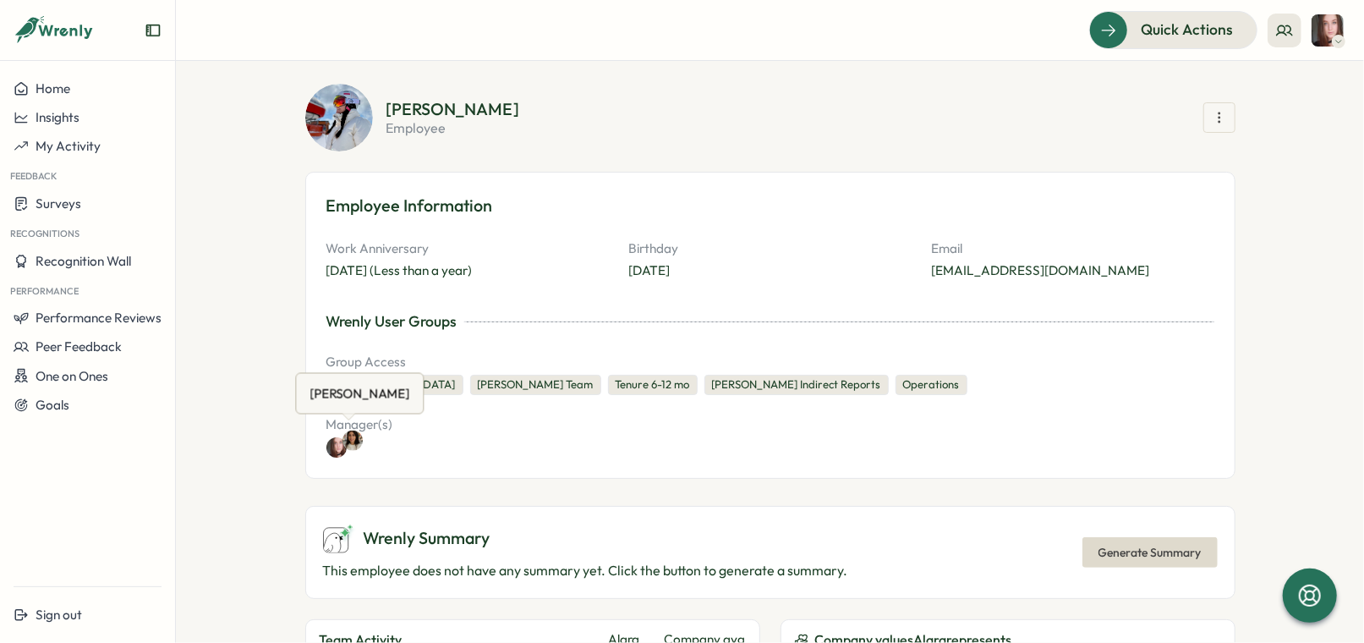
click at [352, 448] on img at bounding box center [352, 440] width 20 height 20
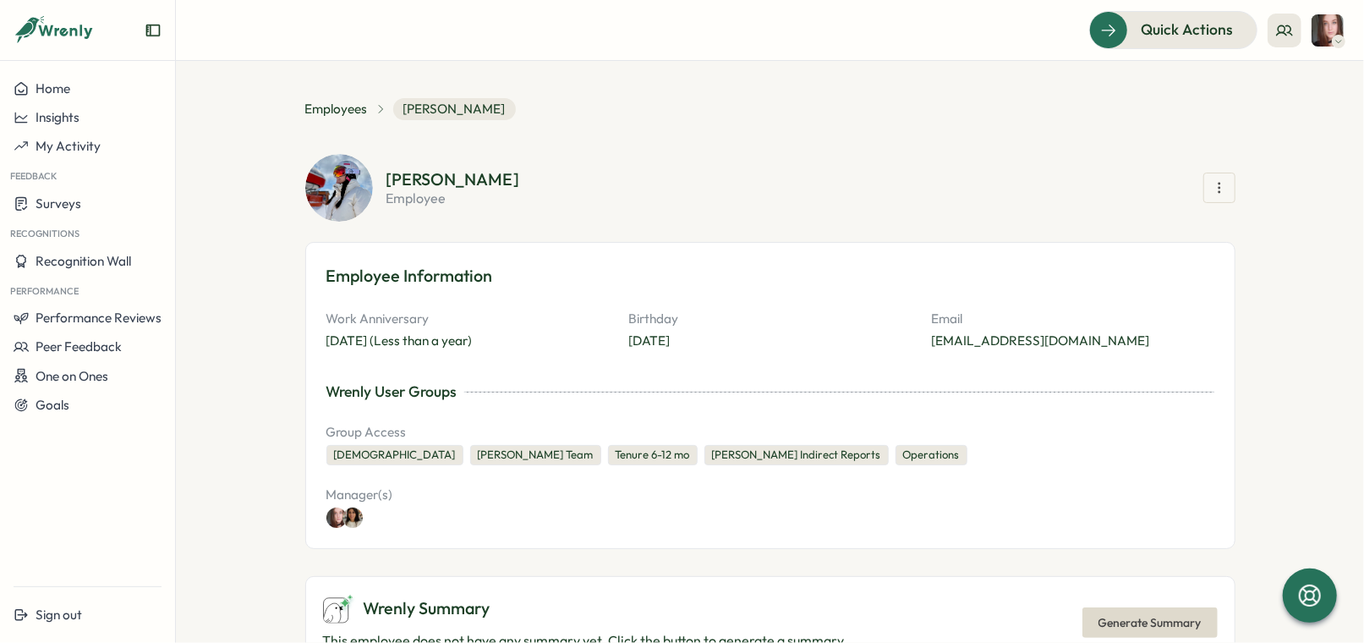
scroll to position [0, 0]
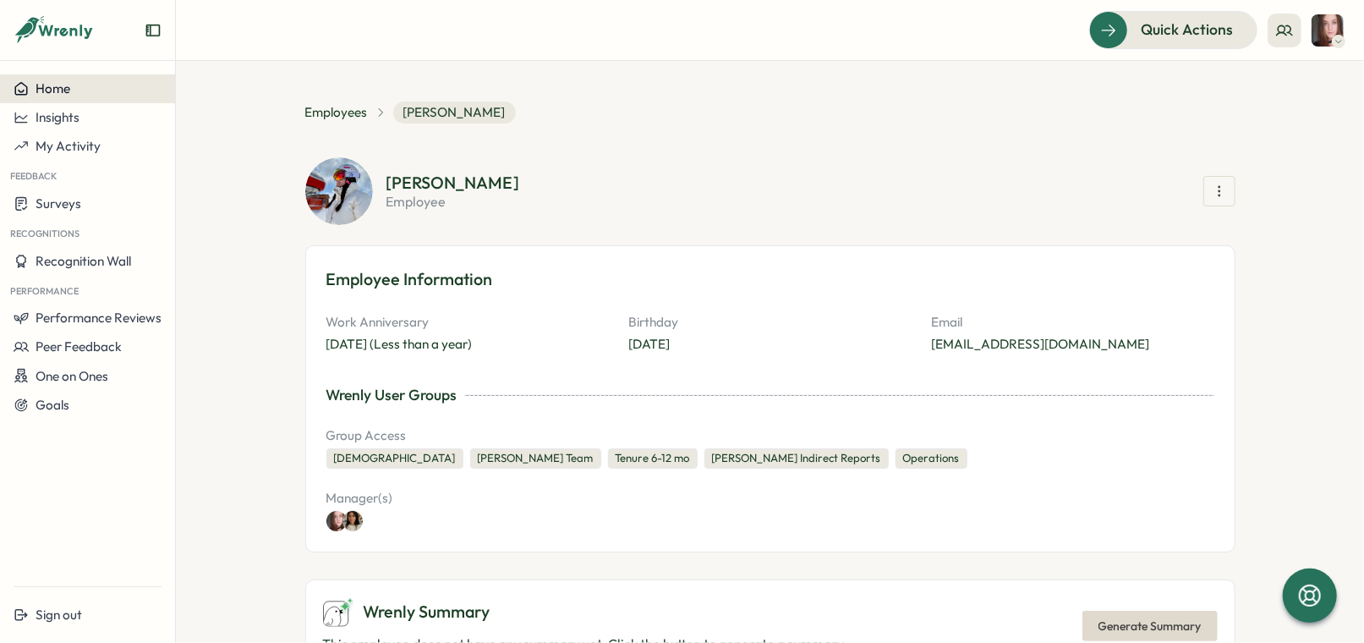
click at [74, 89] on div "Home" at bounding box center [88, 88] width 148 height 15
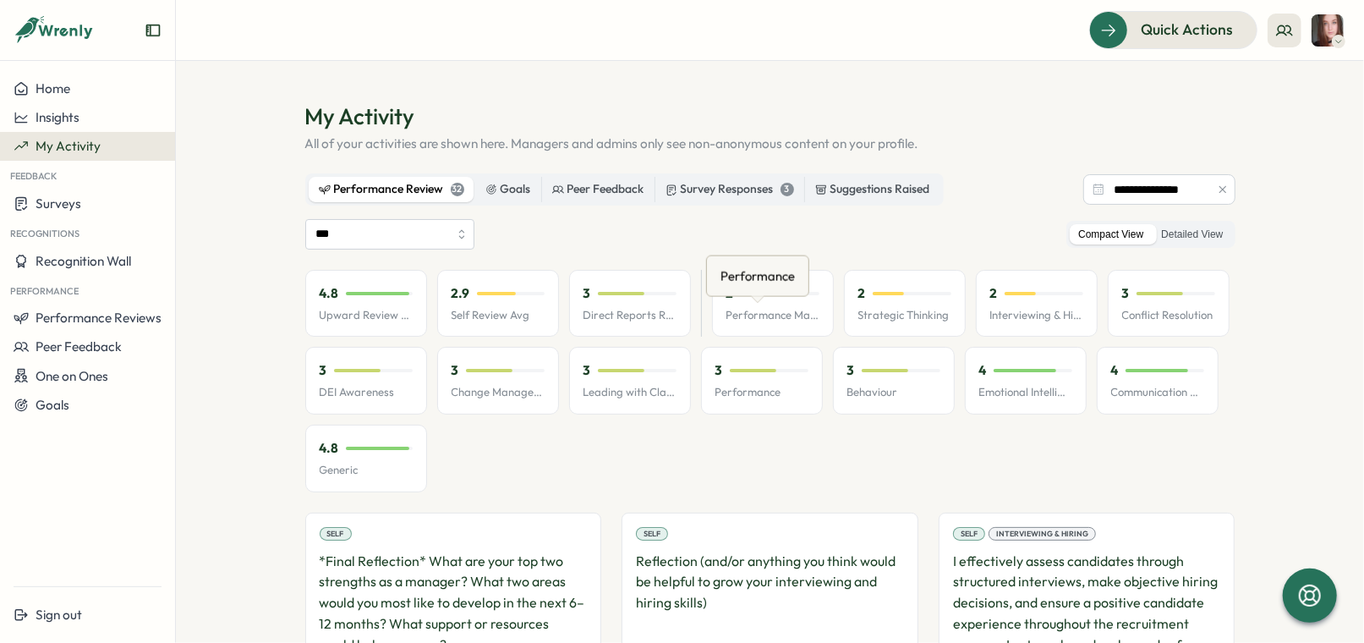
scroll to position [39, 0]
